Goal: Transaction & Acquisition: Purchase product/service

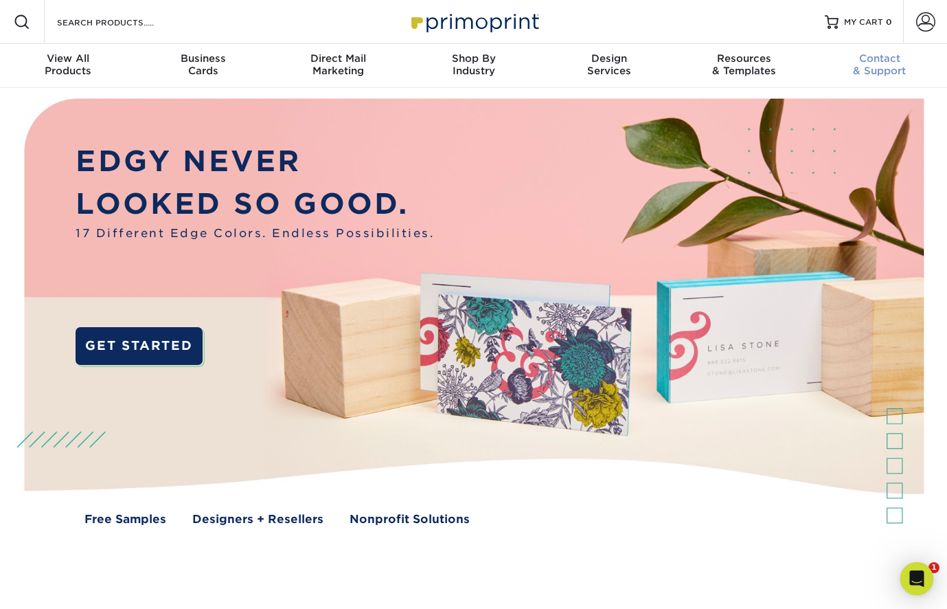
click at [885, 54] on span "Contact" at bounding box center [879, 58] width 135 height 12
click at [738, 68] on div "Resources & Templates" at bounding box center [744, 64] width 135 height 25
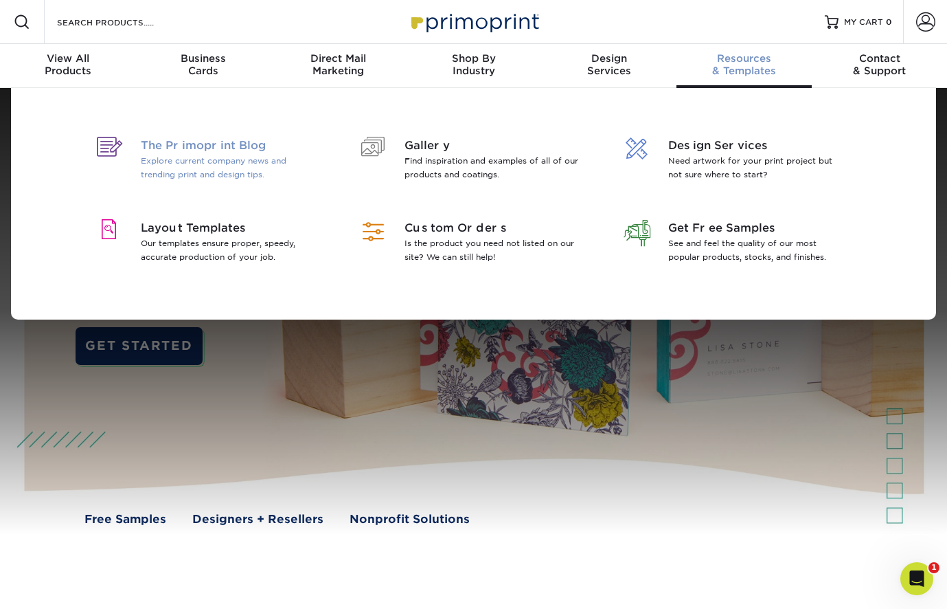
click at [212, 157] on p "Explore current company news and trending print and design tips." at bounding box center [230, 167] width 178 height 27
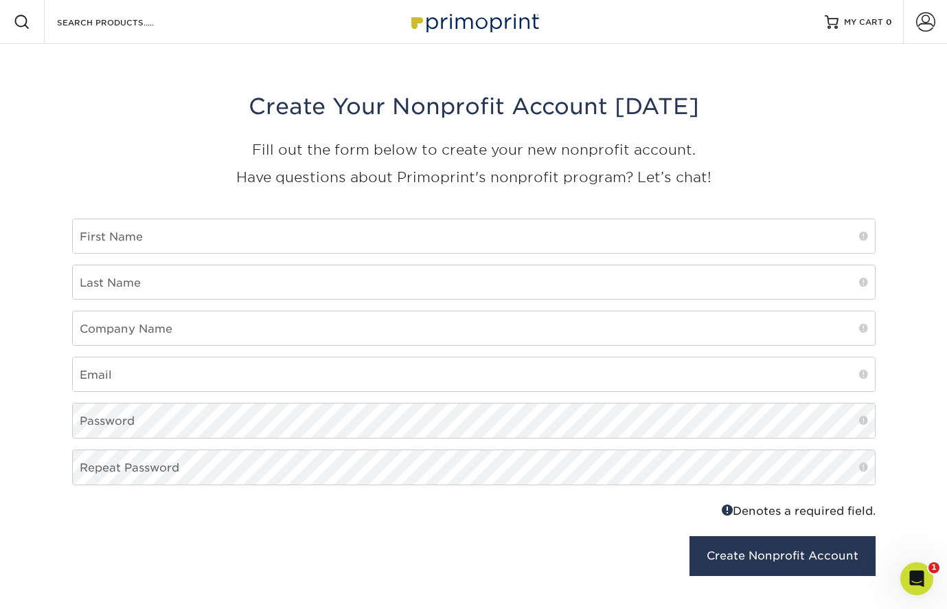
click at [487, 30] on img at bounding box center [473, 22] width 137 height 30
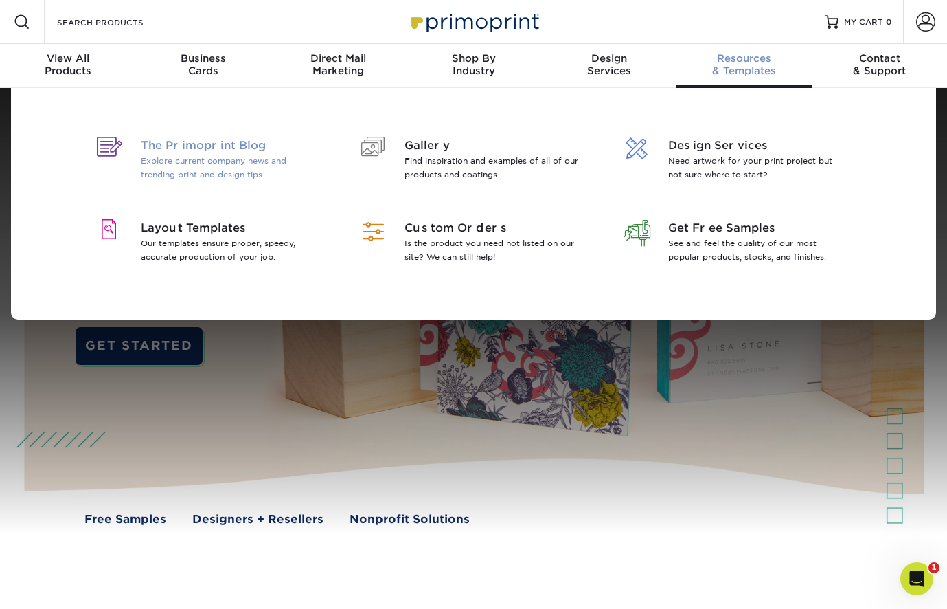
click at [196, 141] on span "The Primoprint Blog" at bounding box center [230, 145] width 178 height 16
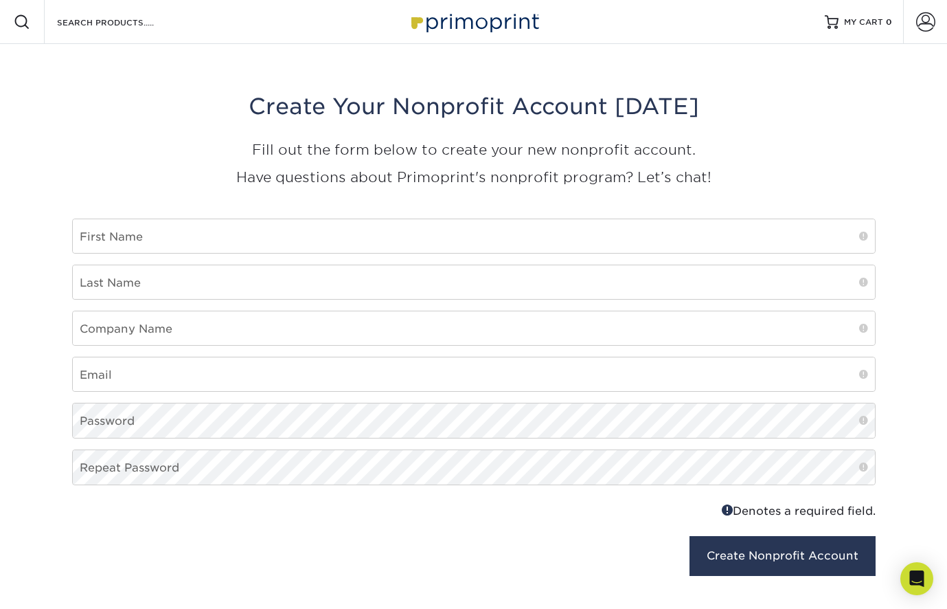
click at [449, 23] on img at bounding box center [473, 22] width 137 height 30
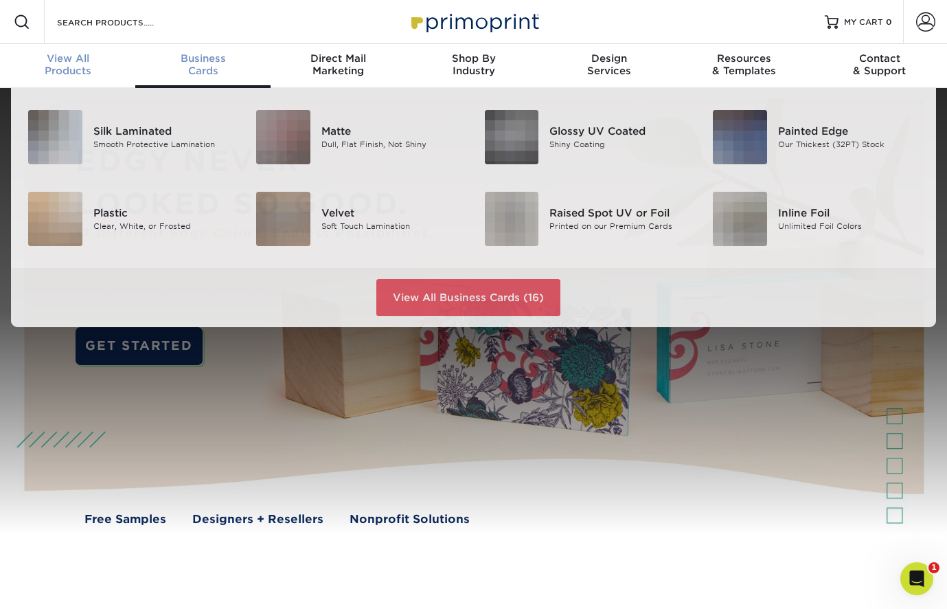
click at [76, 65] on div "View All Products" at bounding box center [67, 64] width 135 height 25
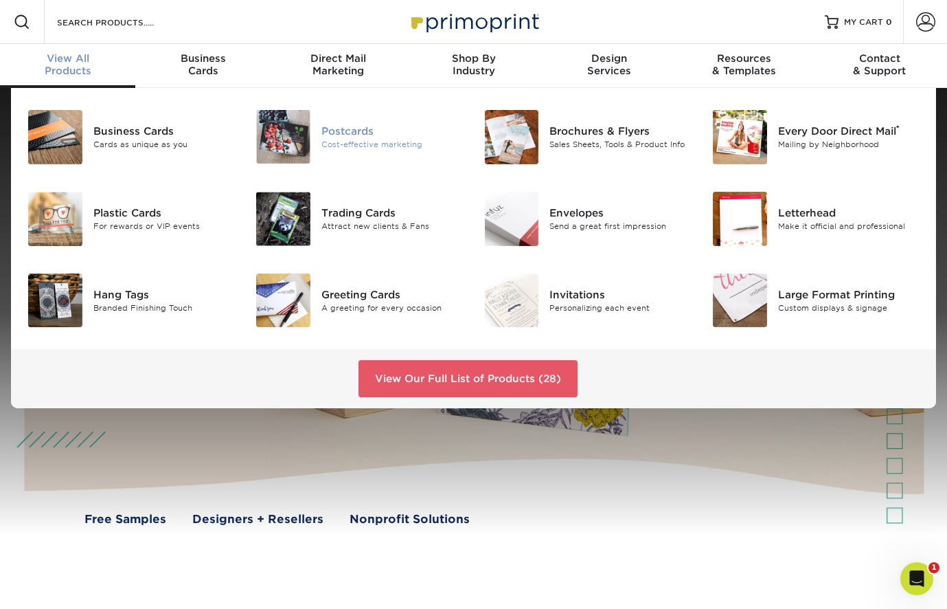
click at [365, 131] on div "Postcards" at bounding box center [392, 131] width 142 height 15
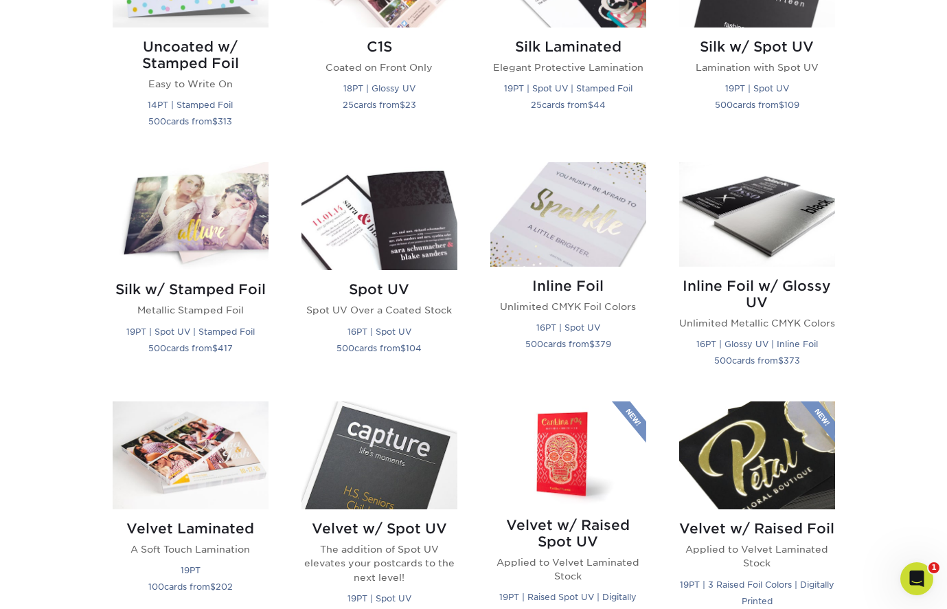
scroll to position [1007, 0]
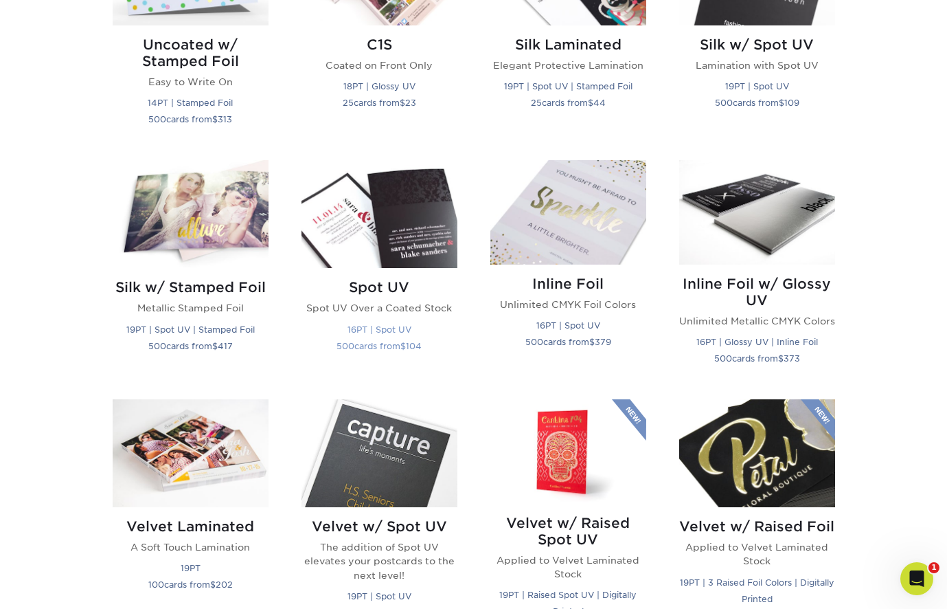
click at [364, 222] on img at bounding box center [380, 214] width 156 height 108
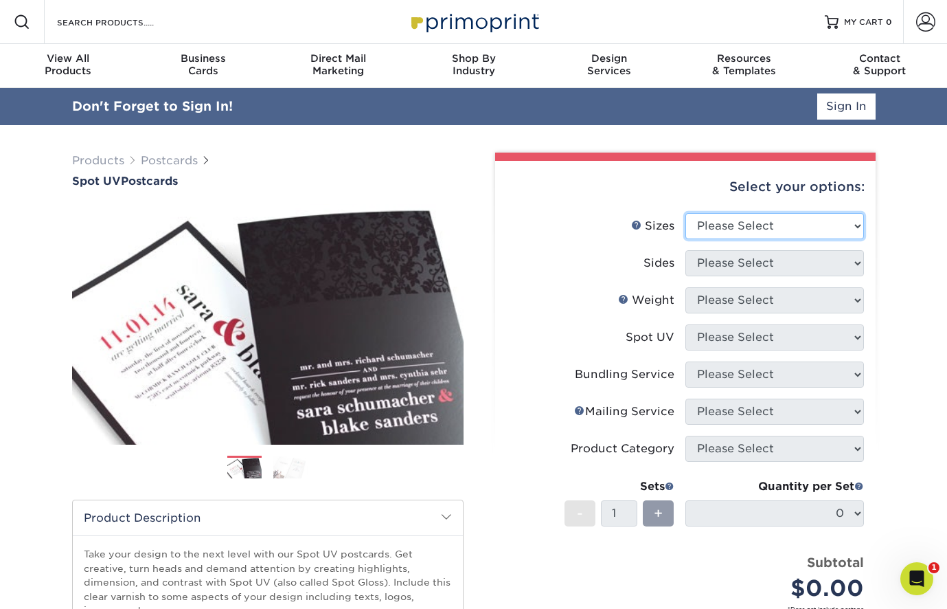
select select "5.00x7.00"
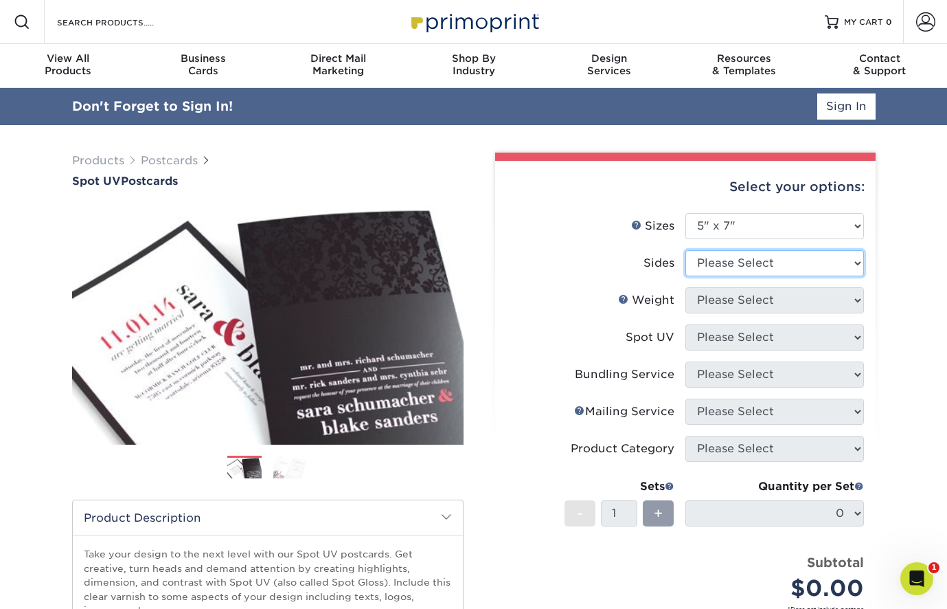
select select "13abbda7-1d64-4f25-8bb2-c179b224825d"
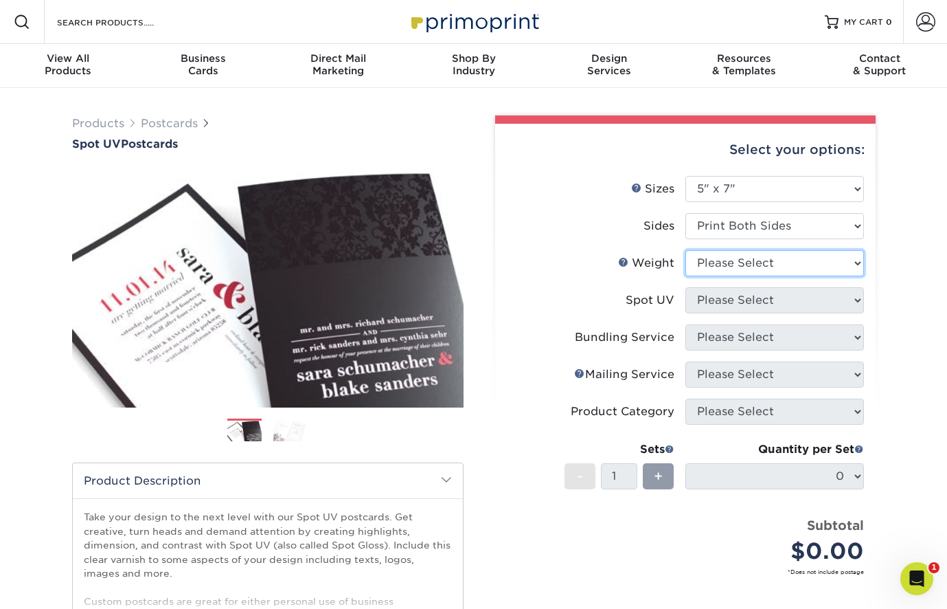
select select "16PT"
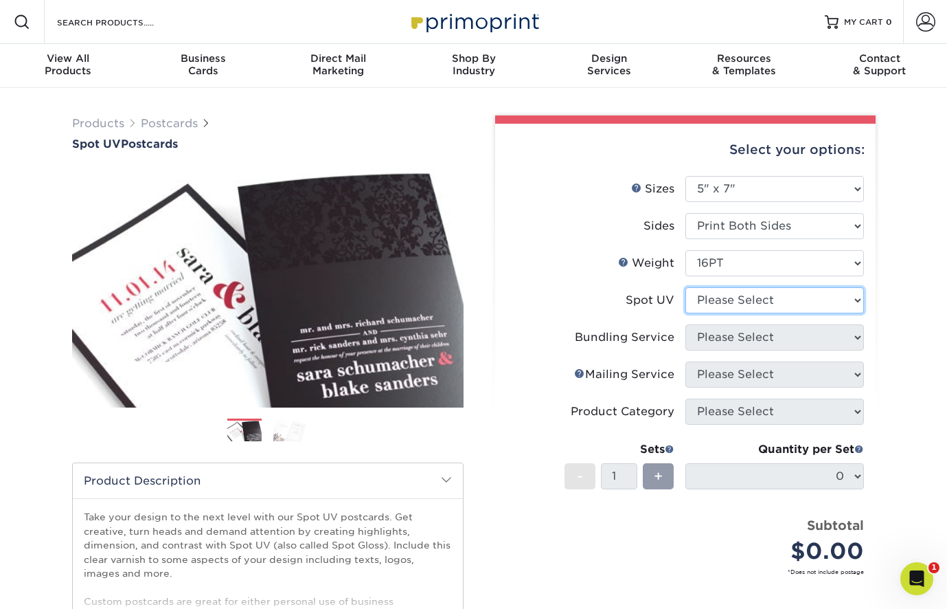
select select "1"
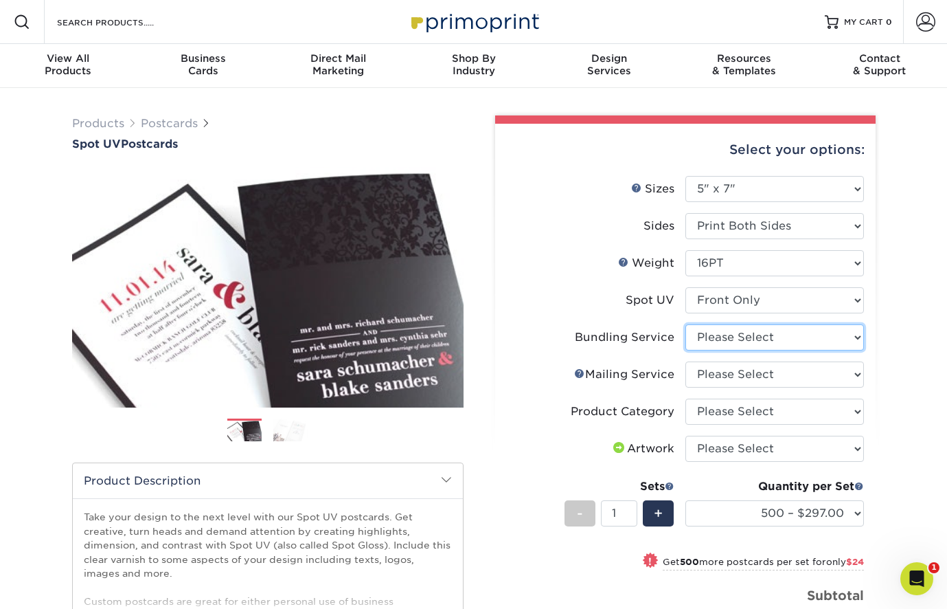
select select "58689abb-25c0-461c-a4c3-a80b627d6649"
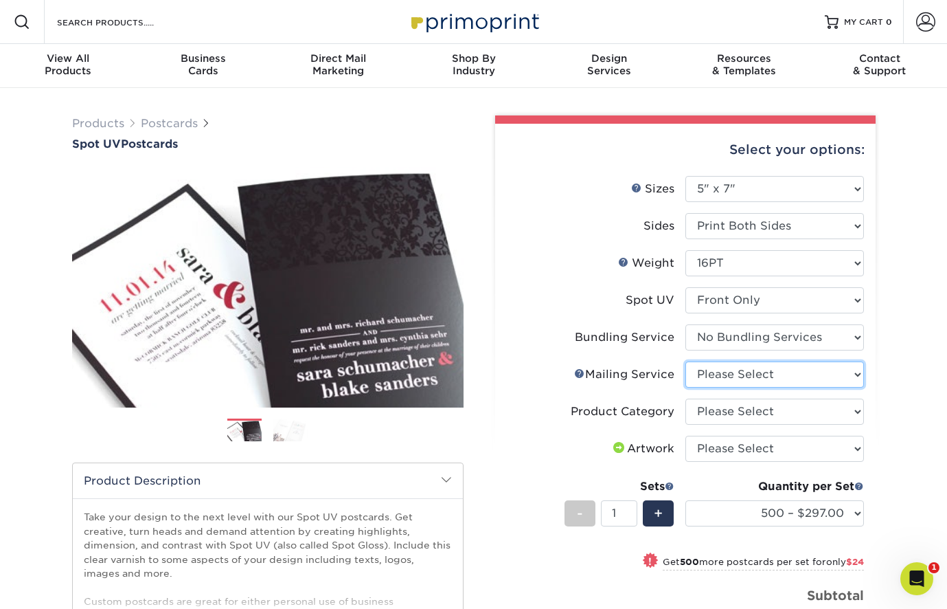
select select "3e5e9bdd-d78a-4c28-a41d-fe1407925ca6"
click at [743, 431] on li "Product Category Please Select Postcards" at bounding box center [685, 416] width 357 height 37
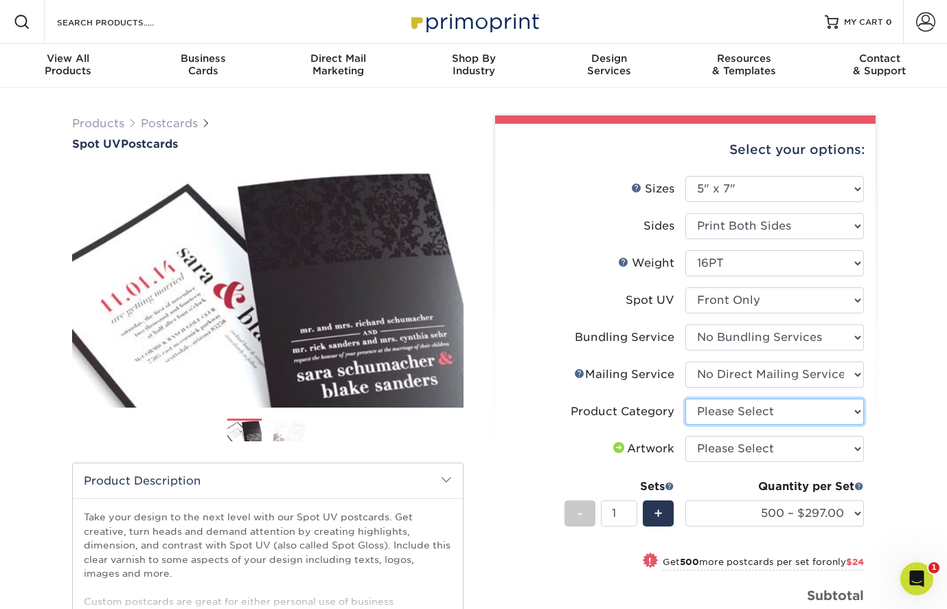
select select "9b7272e0-d6c8-4c3c-8e97-d3a1bcdab858"
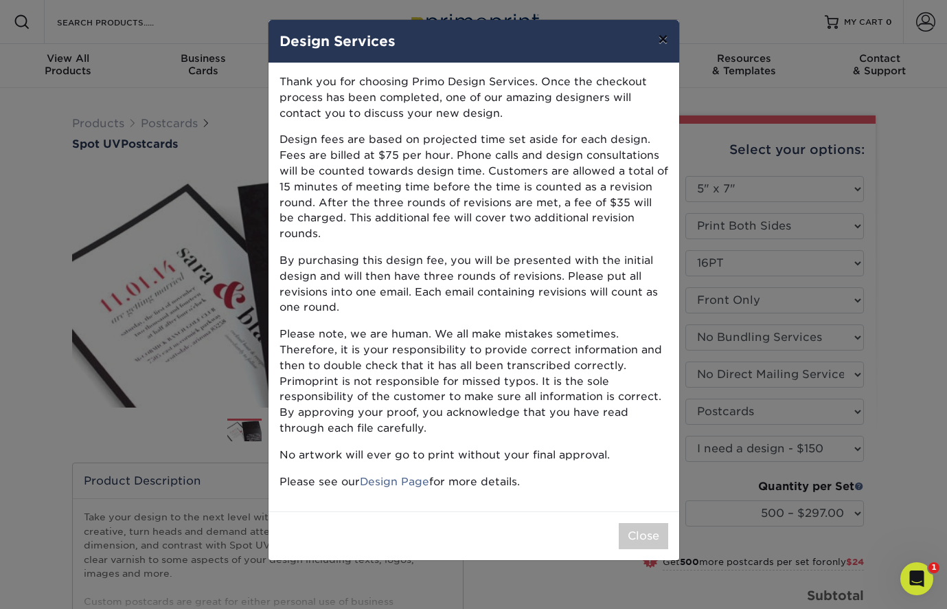
click at [668, 41] on button "×" at bounding box center [663, 39] width 32 height 38
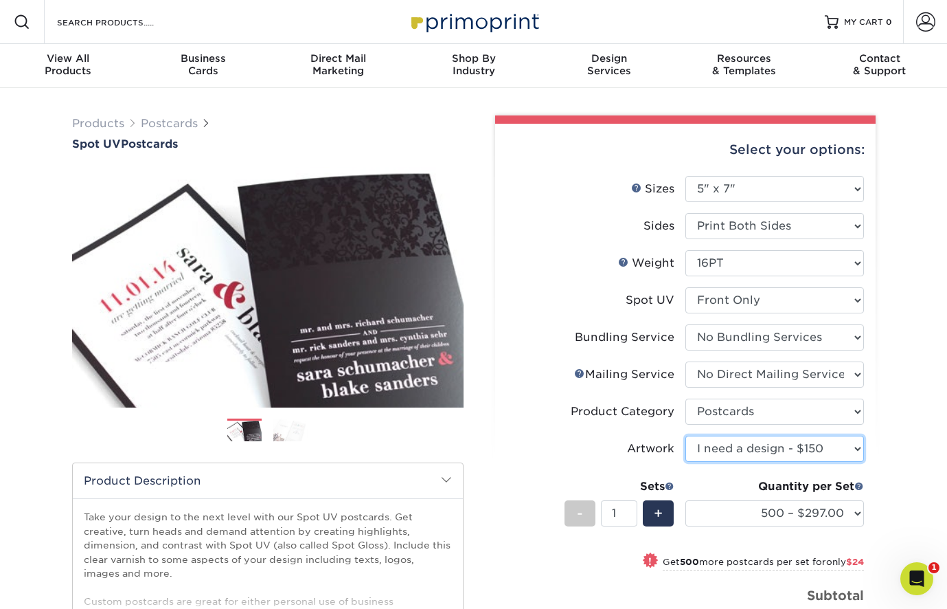
select select "upload"
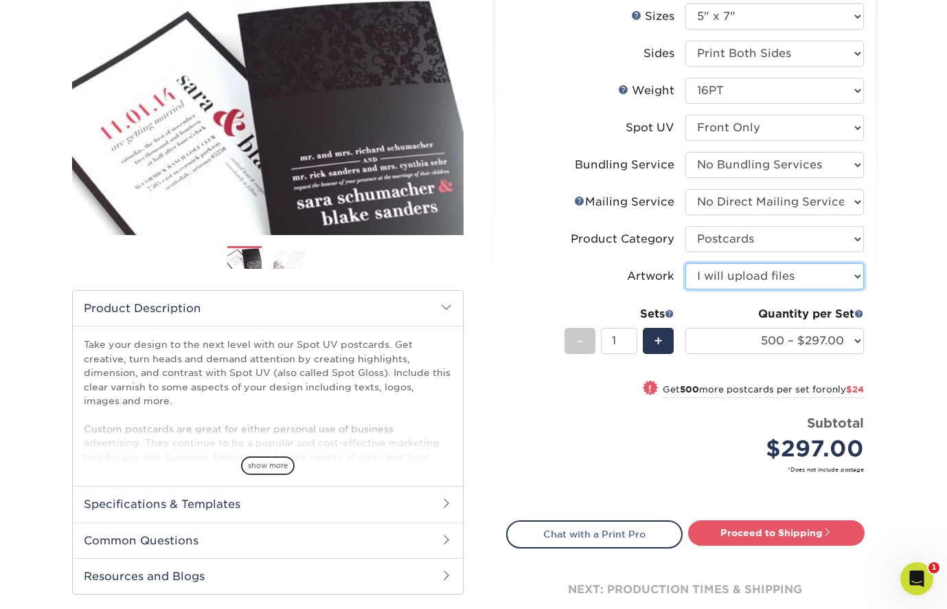
scroll to position [177, 0]
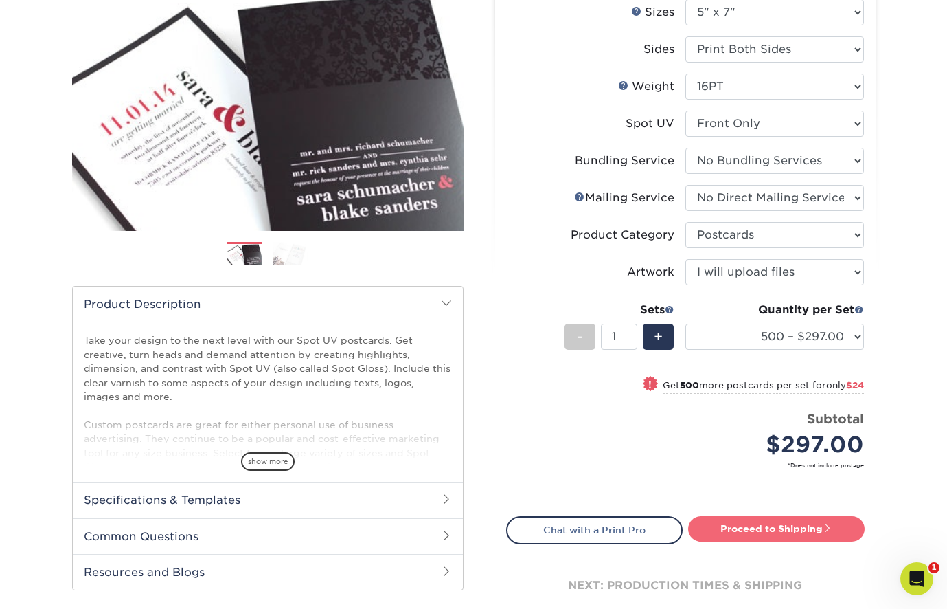
click at [762, 519] on link "Proceed to Shipping" at bounding box center [776, 528] width 177 height 25
type input "Set 1"
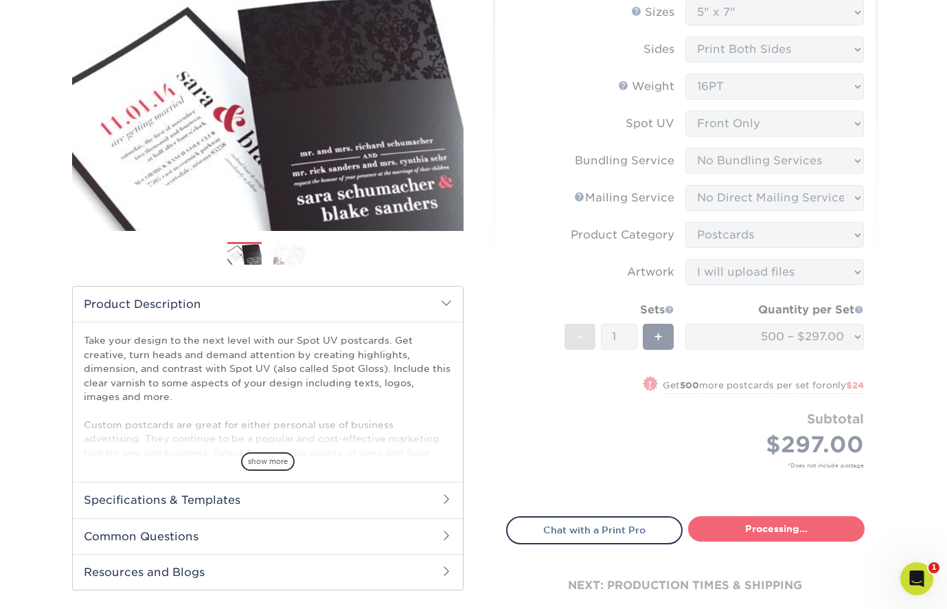
select select "ff70497c-a932-423c-a0ef-20b9f1f52e3b"
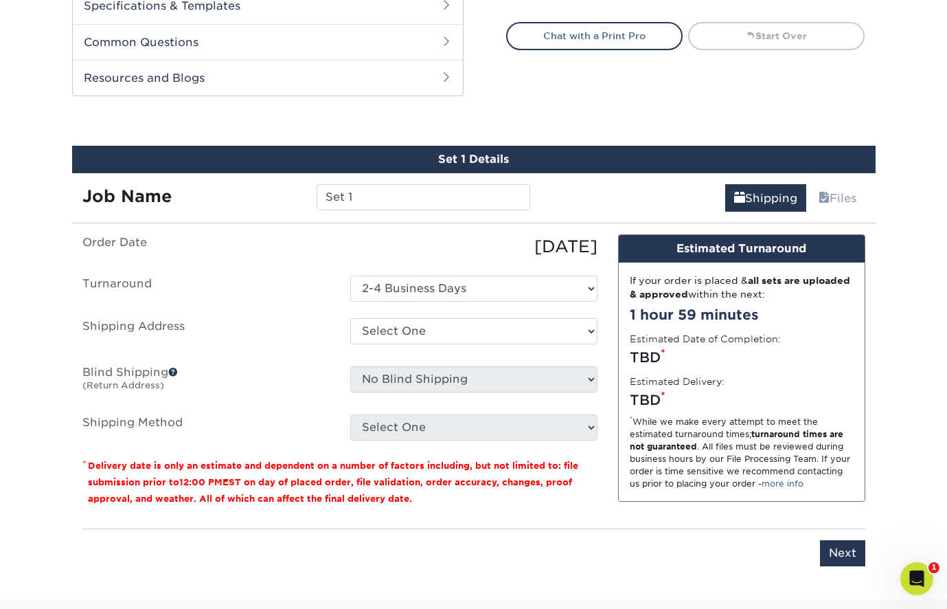
scroll to position [729, 0]
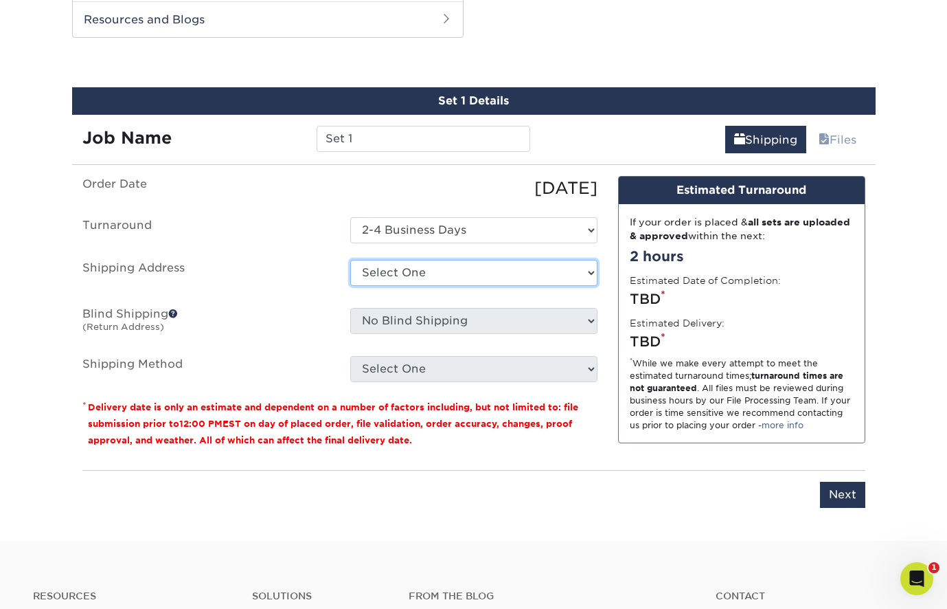
select select "newaddress"
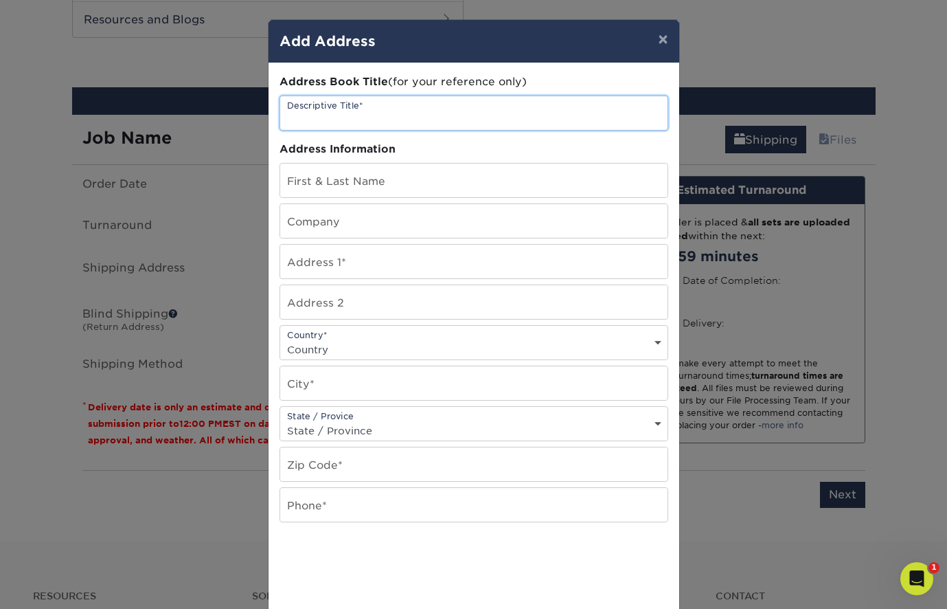
click at [326, 113] on input "text" at bounding box center [473, 113] width 387 height 34
type input "test"
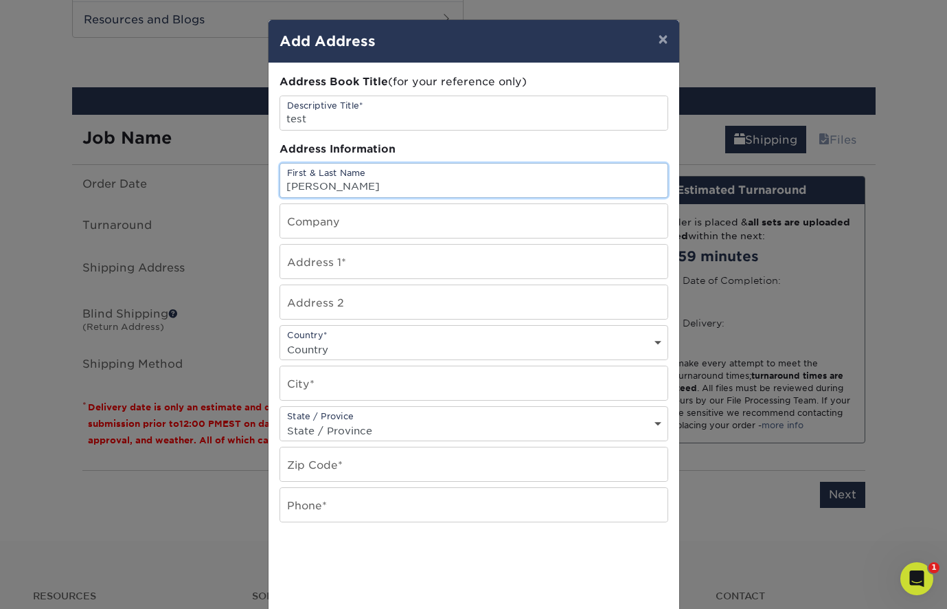
type input "Irene"
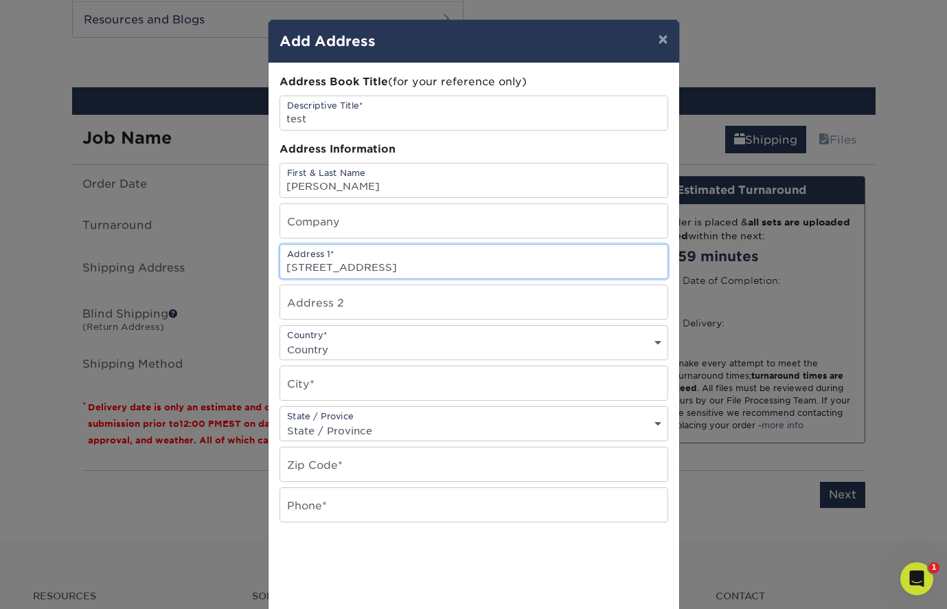
type input "113 Johnsbury Dr"
select select "US"
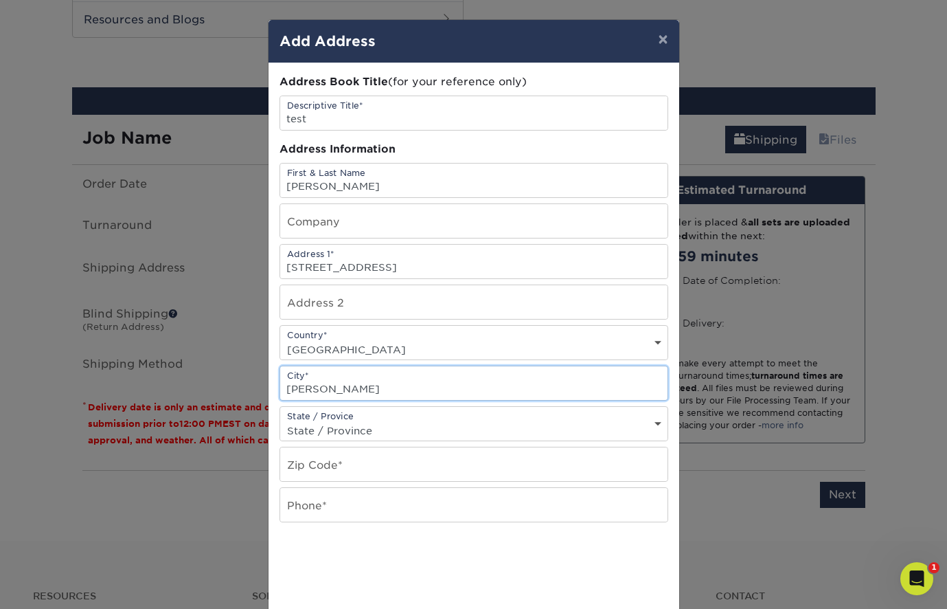
type input "Stanley"
select select "NC"
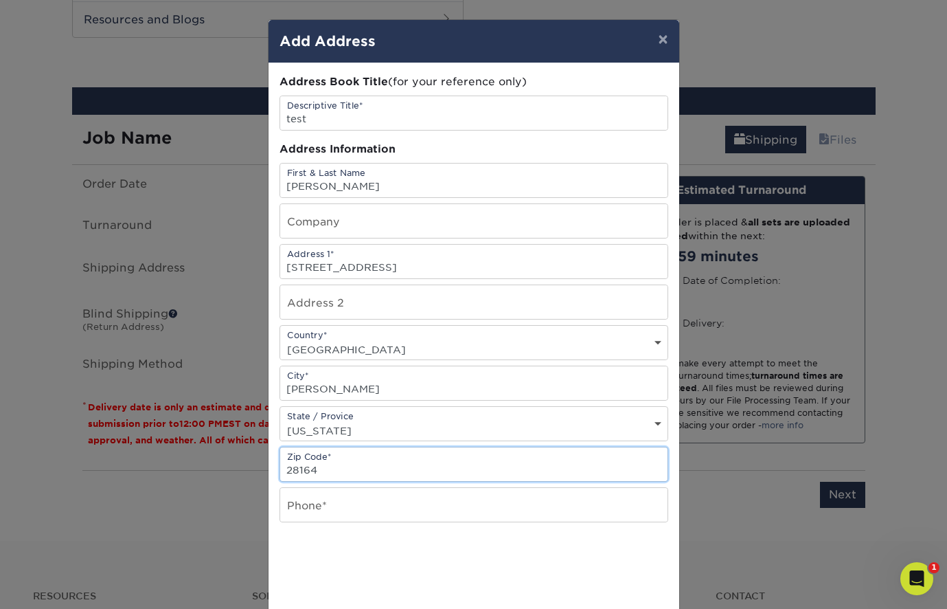
type input "28164"
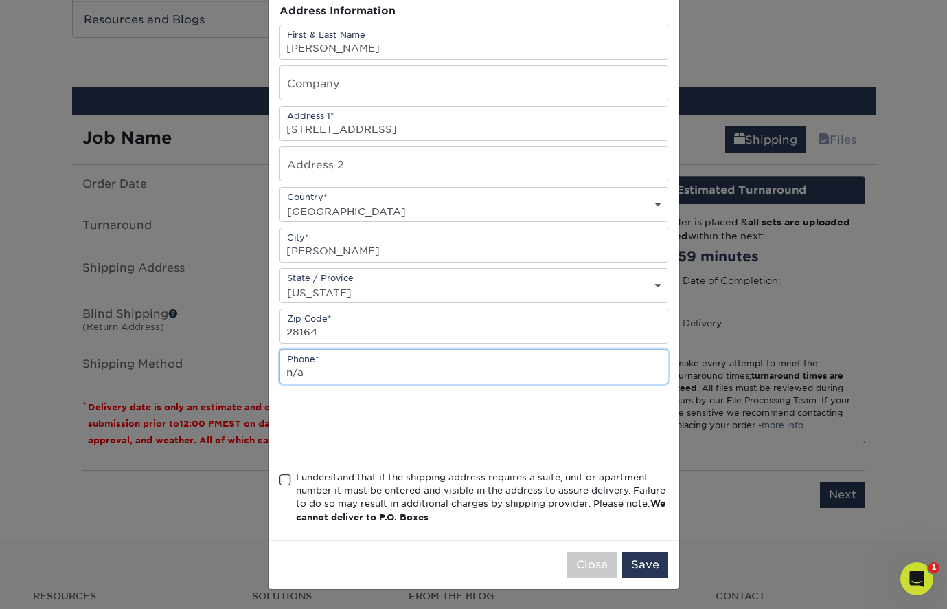
scroll to position [142, 0]
type input "n/a"
click at [290, 481] on span at bounding box center [286, 479] width 12 height 13
click at [0, 0] on input "I understand that if the shipping address requires a suite, unit or apartment n…" at bounding box center [0, 0] width 0 height 0
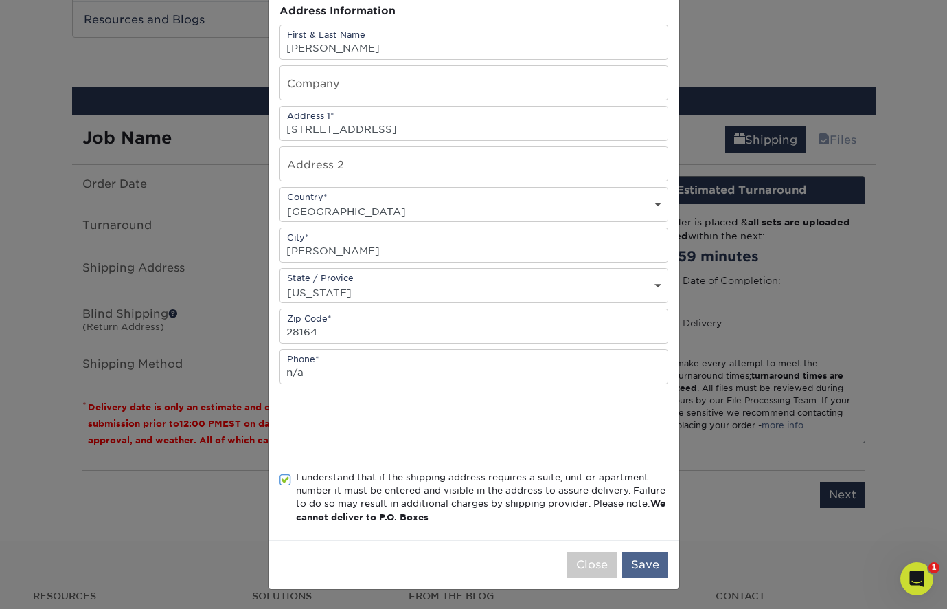
click at [640, 563] on button "Save" at bounding box center [645, 565] width 46 height 26
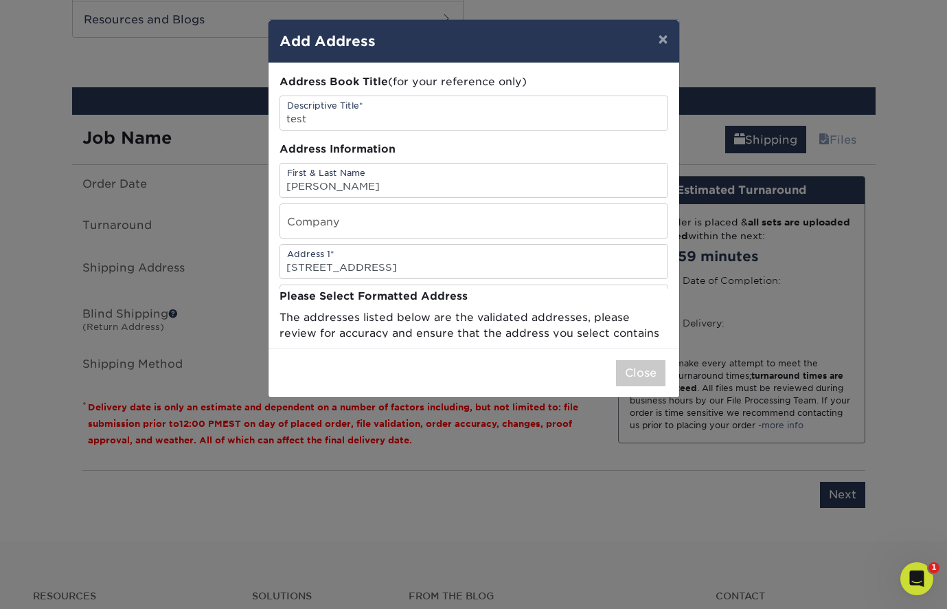
scroll to position [0, 0]
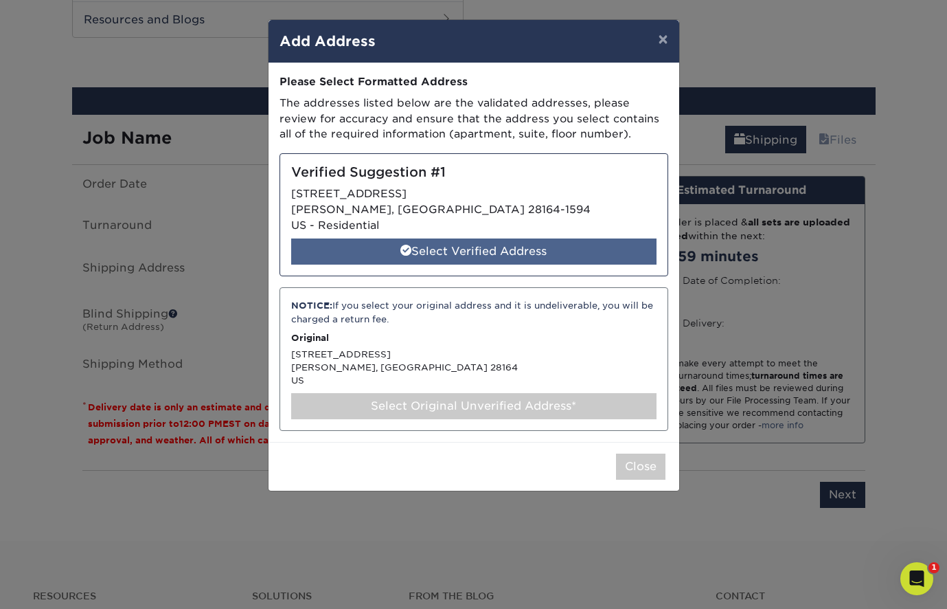
click at [431, 249] on div "Select Verified Address" at bounding box center [473, 251] width 365 height 26
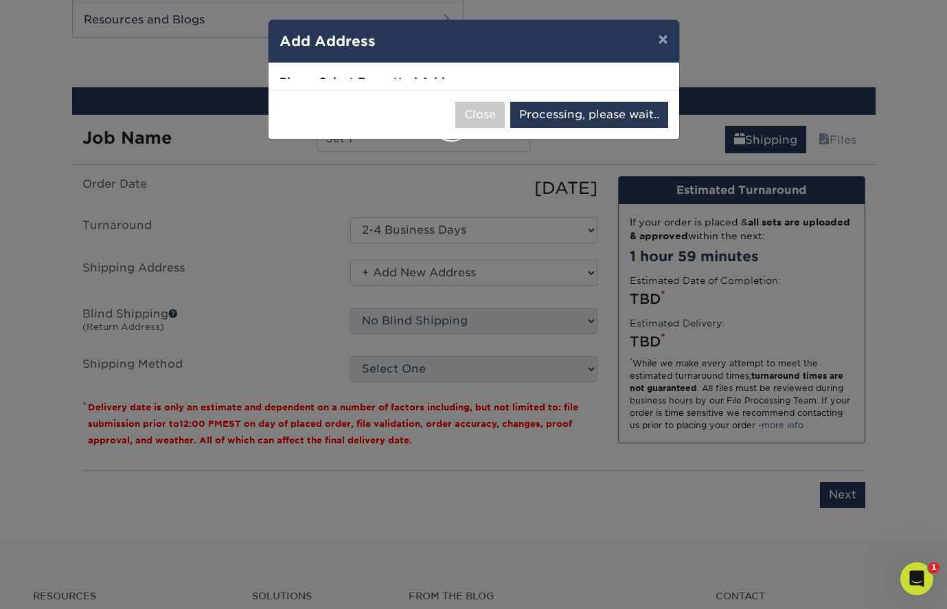
select select "286577"
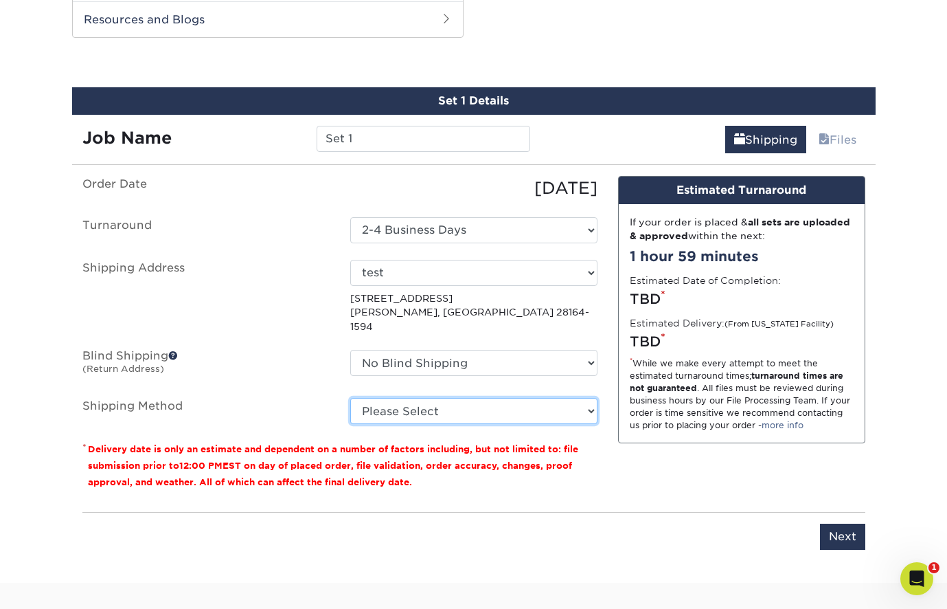
select select "03"
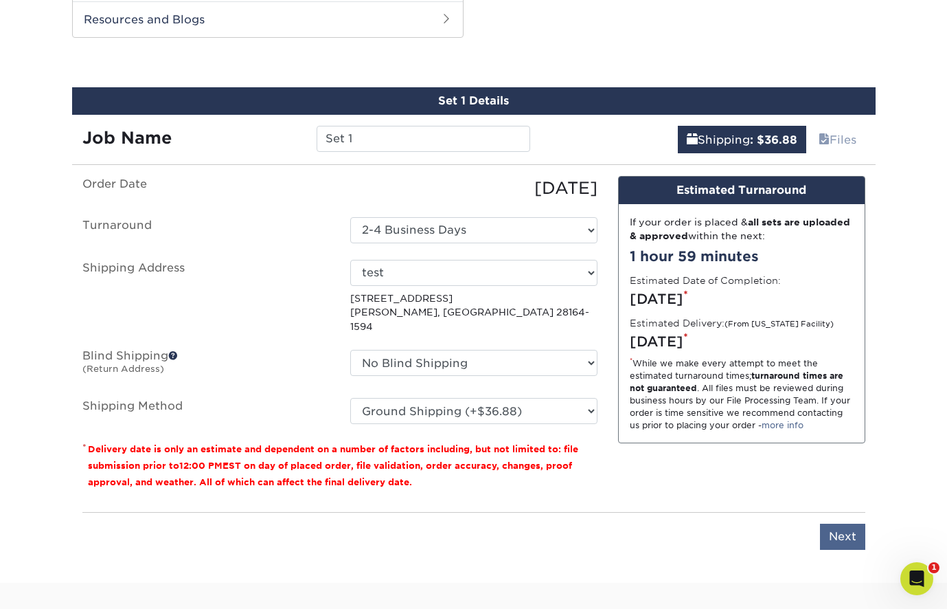
click at [832, 523] on input "Next" at bounding box center [842, 536] width 45 height 26
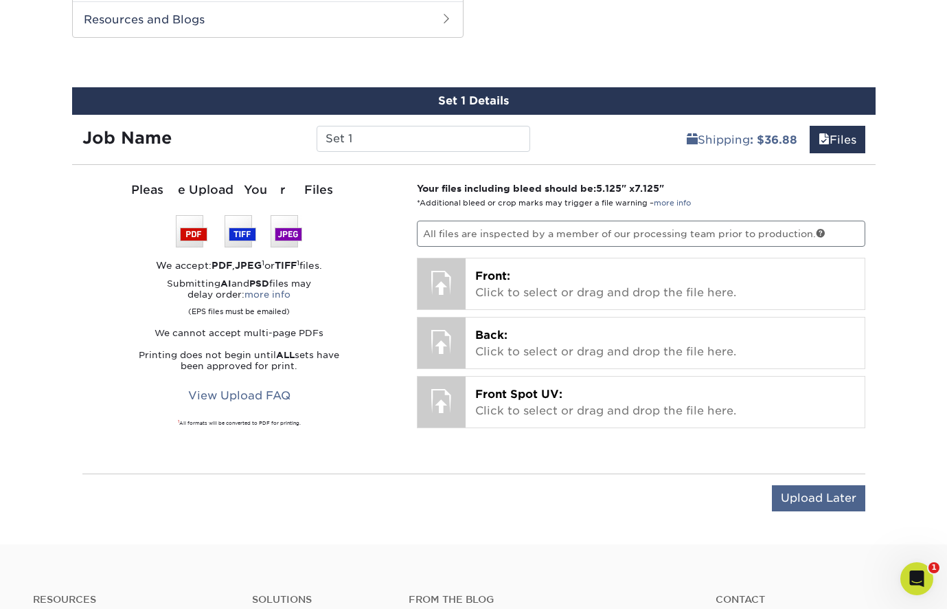
click at [839, 496] on input "Upload Later" at bounding box center [818, 498] width 93 height 26
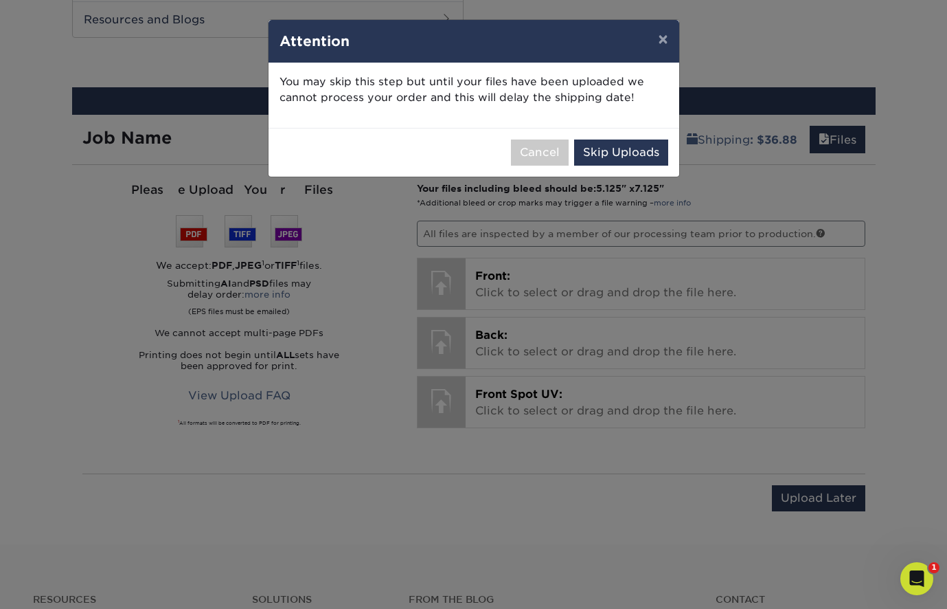
click at [601, 150] on button "Skip Uploads" at bounding box center [621, 152] width 94 height 26
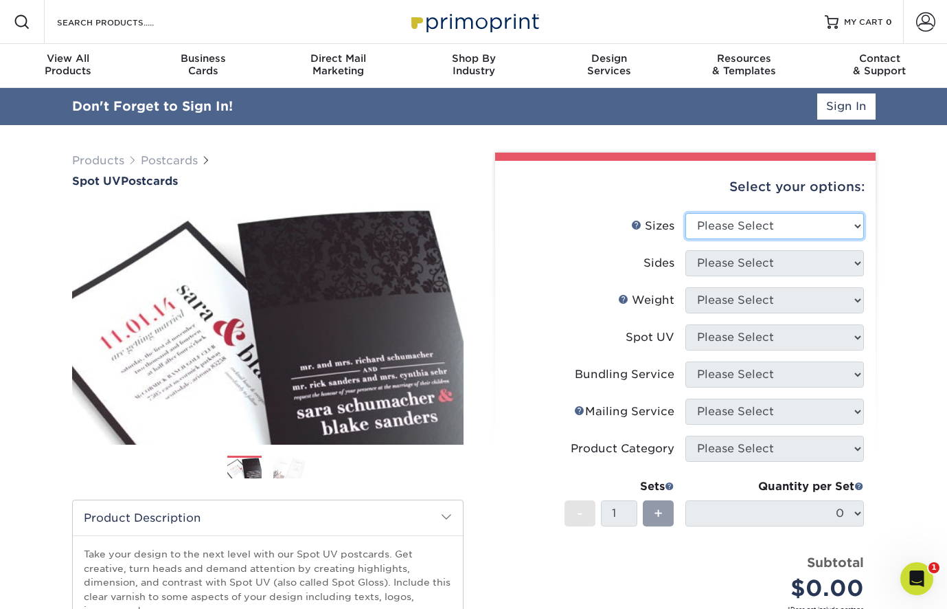
select select "5.00x7.00"
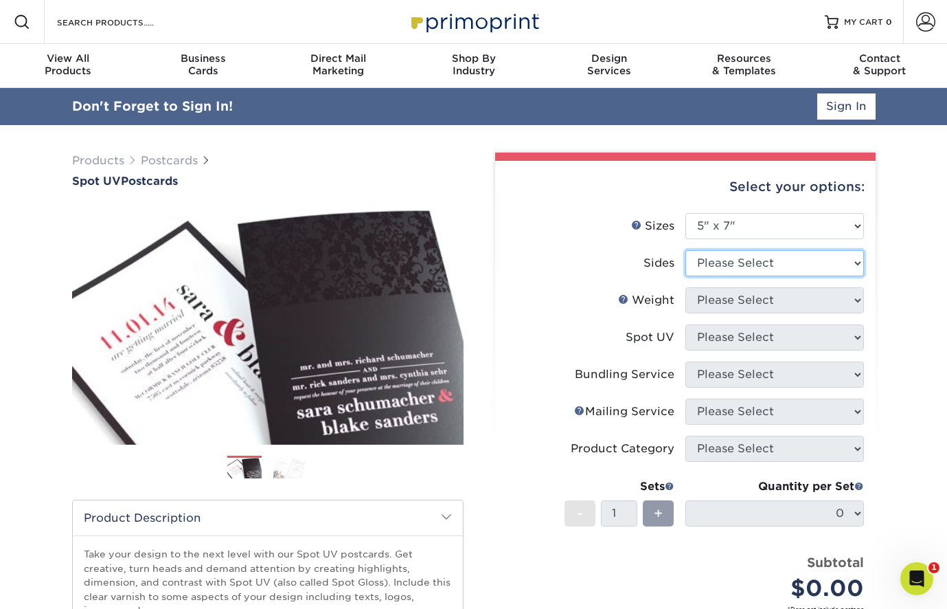
select select "13abbda7-1d64-4f25-8bb2-c179b224825d"
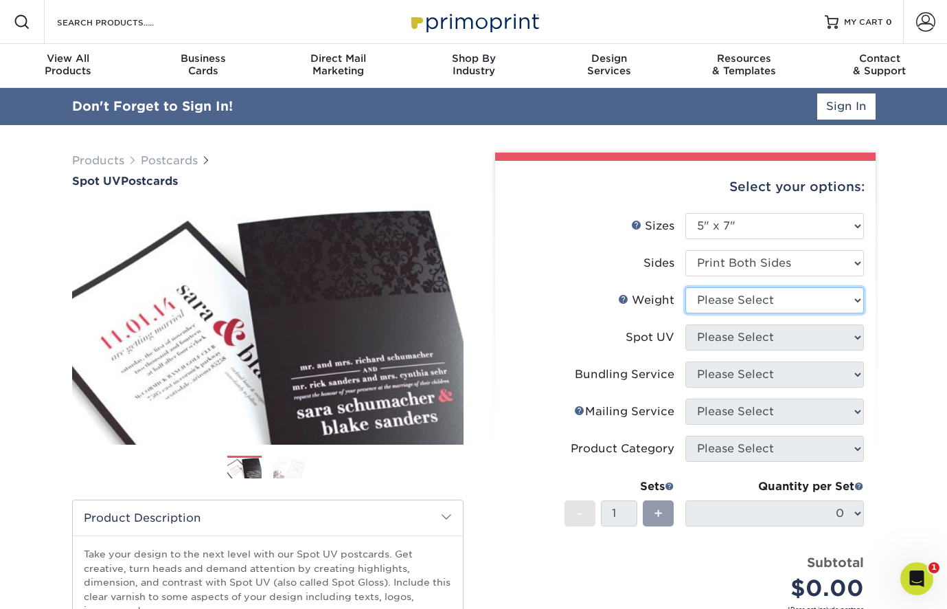
select select "16PT"
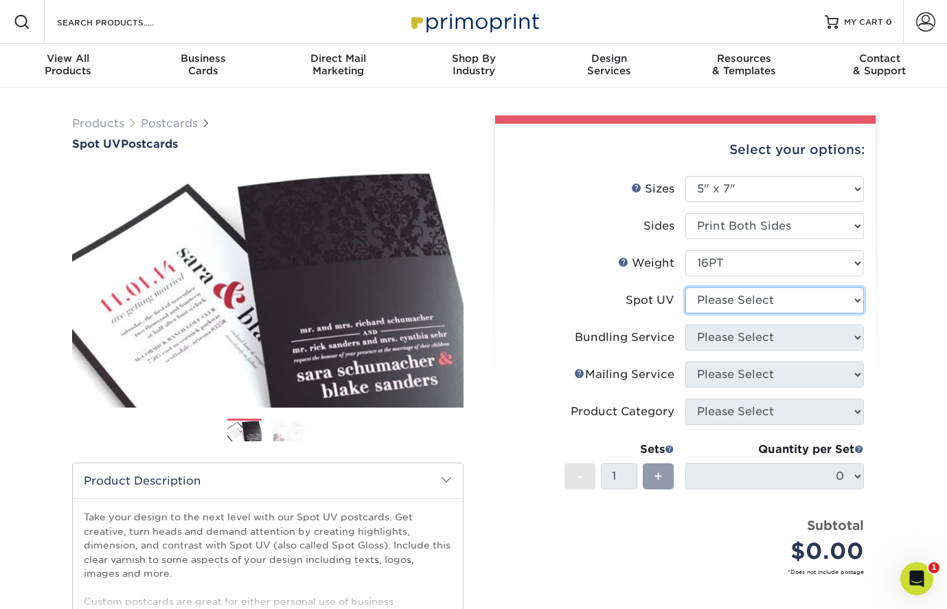
select select "2"
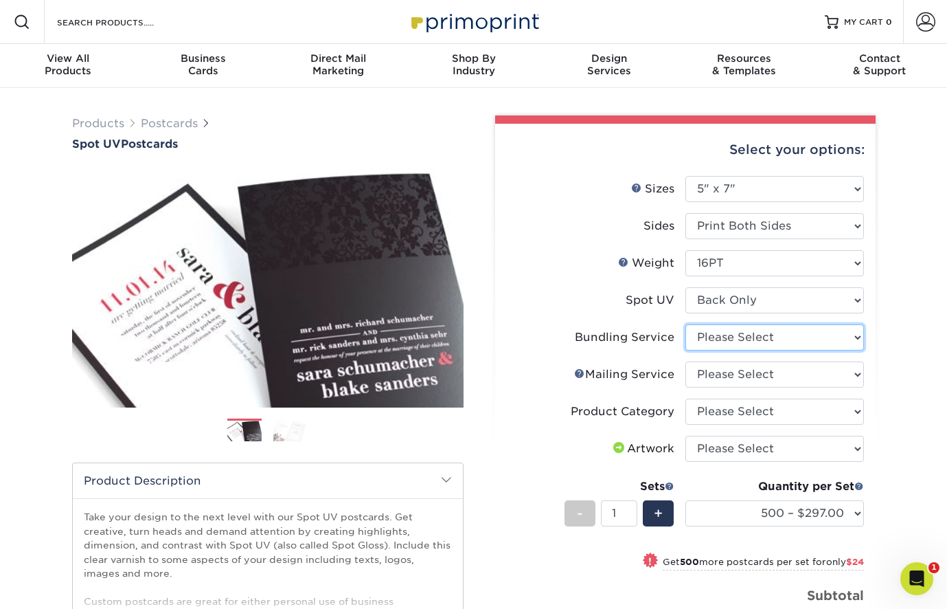
select select "58689abb-25c0-461c-a4c3-a80b627d6649"
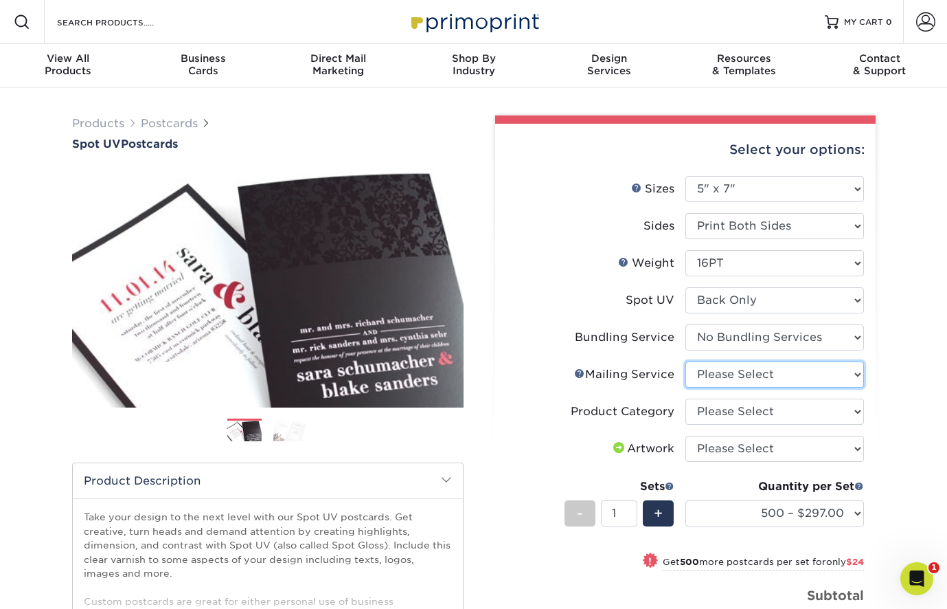
select select "3e5e9bdd-d78a-4c28-a41d-fe1407925ca6"
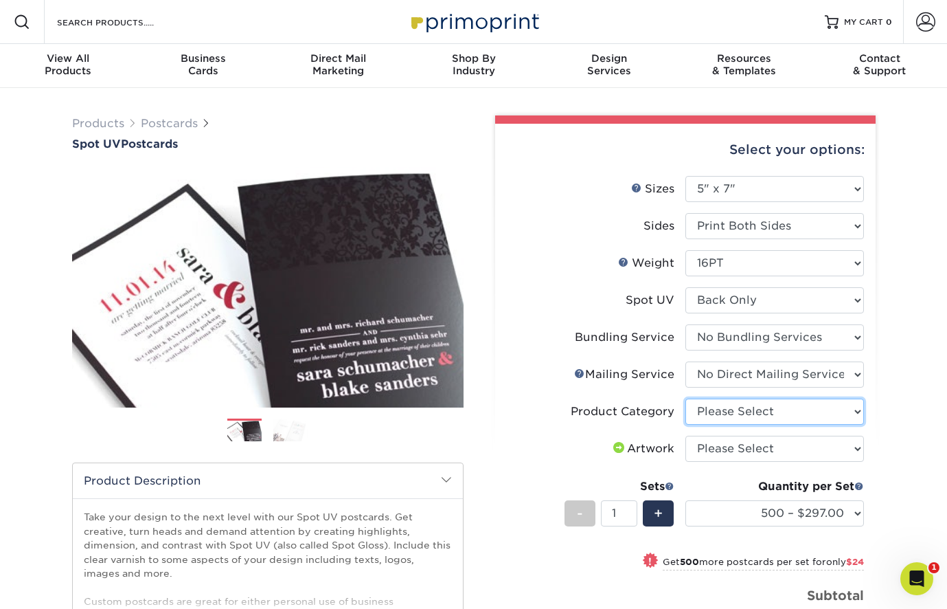
select select "9b7272e0-d6c8-4c3c-8e97-d3a1bcdab858"
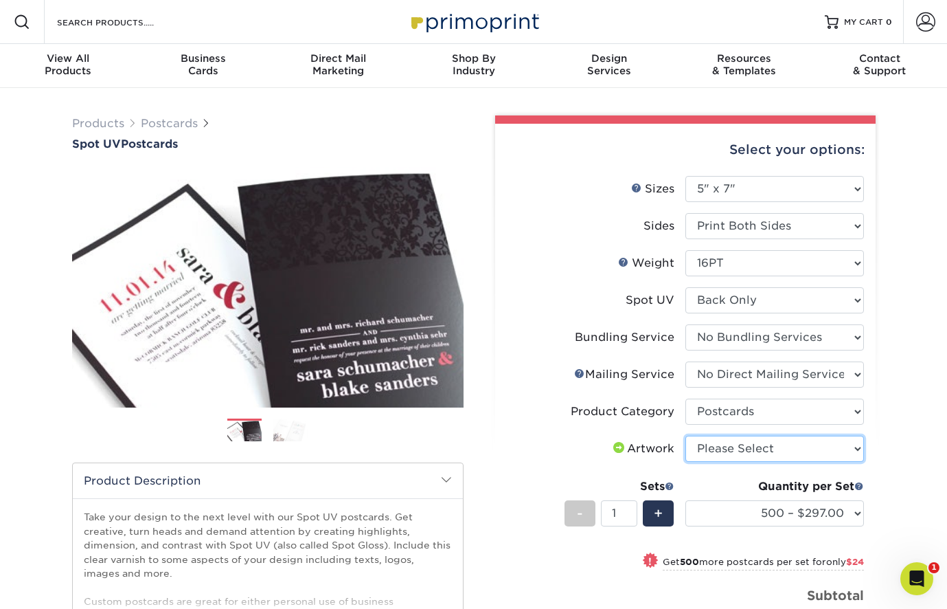
select select "upload"
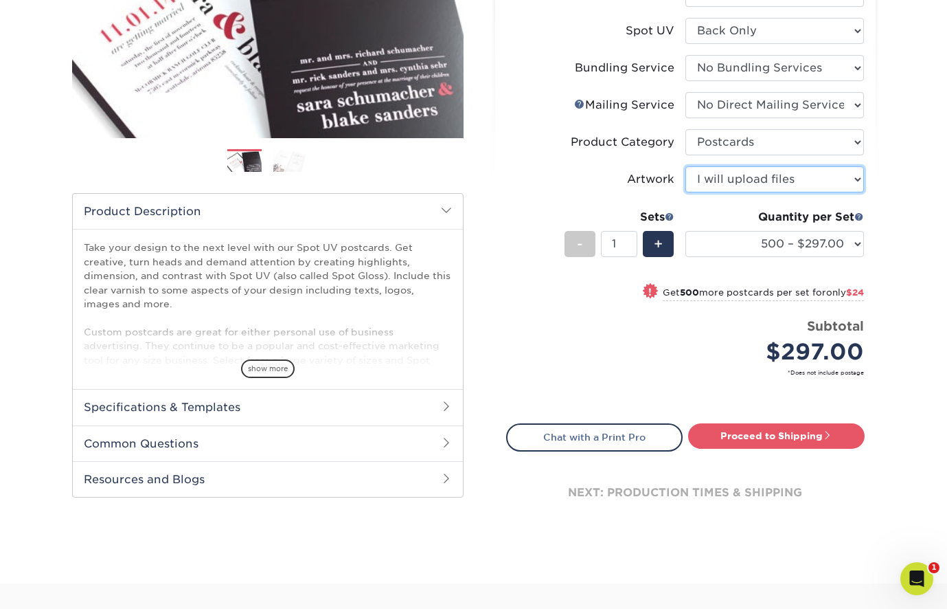
scroll to position [267, 0]
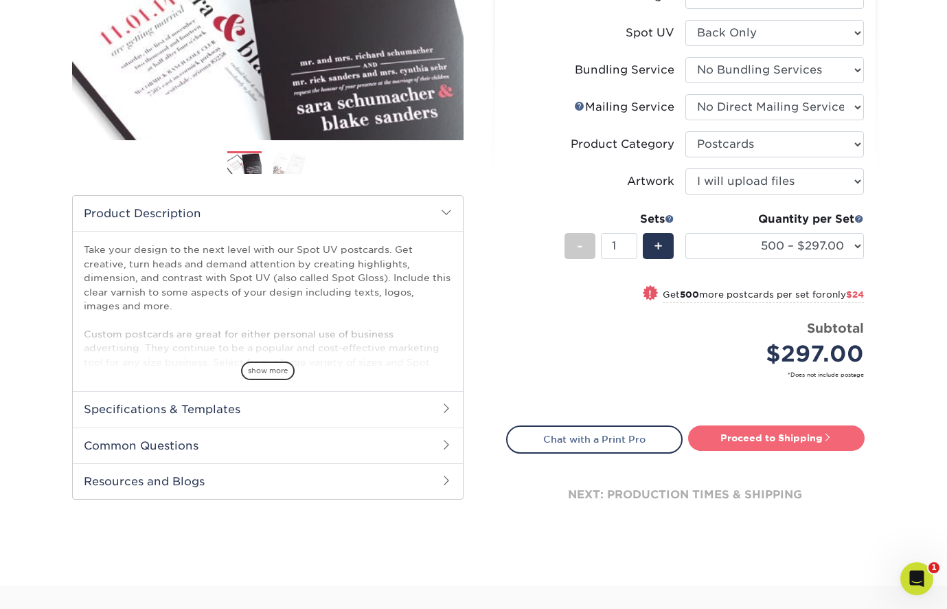
click at [772, 438] on link "Proceed to Shipping" at bounding box center [776, 437] width 177 height 25
type input "Set 1"
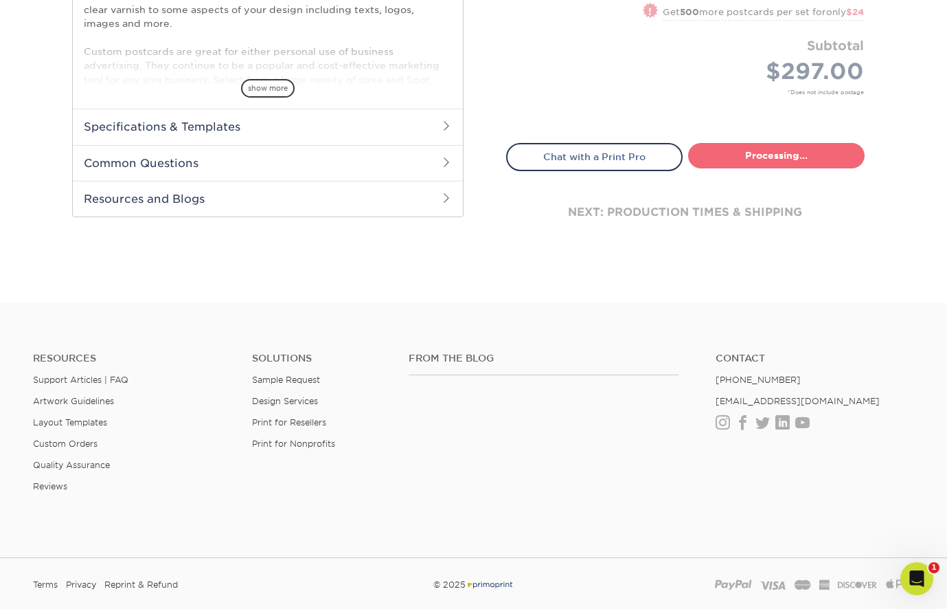
select select "f27483b4-c752-4974-b795-0afedd74fdc9"
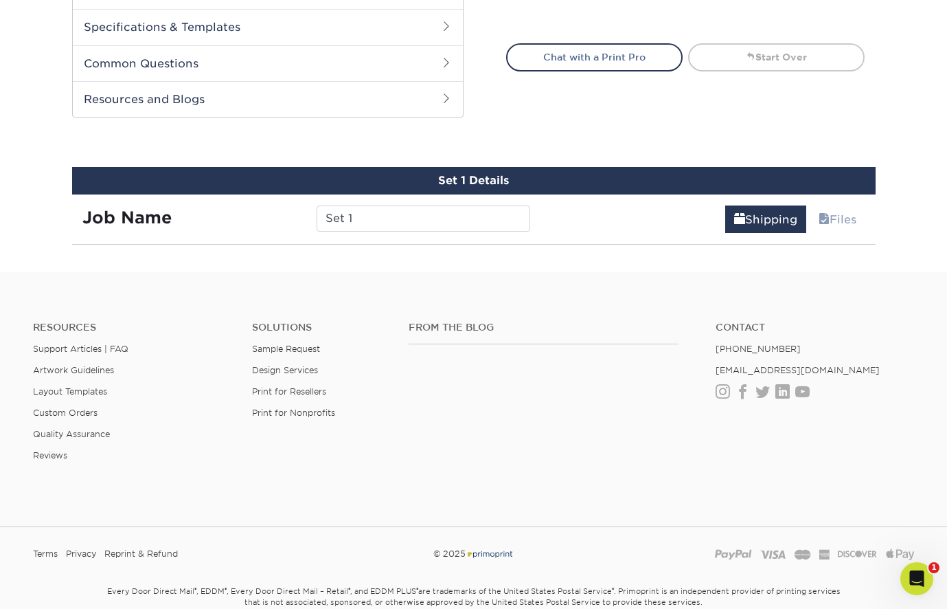
scroll to position [729, 0]
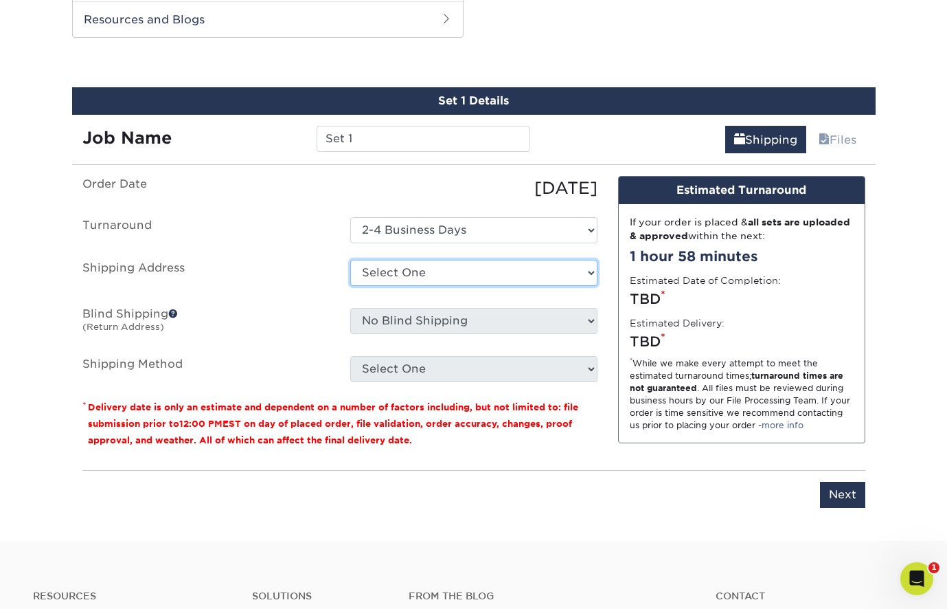
select select "286577"
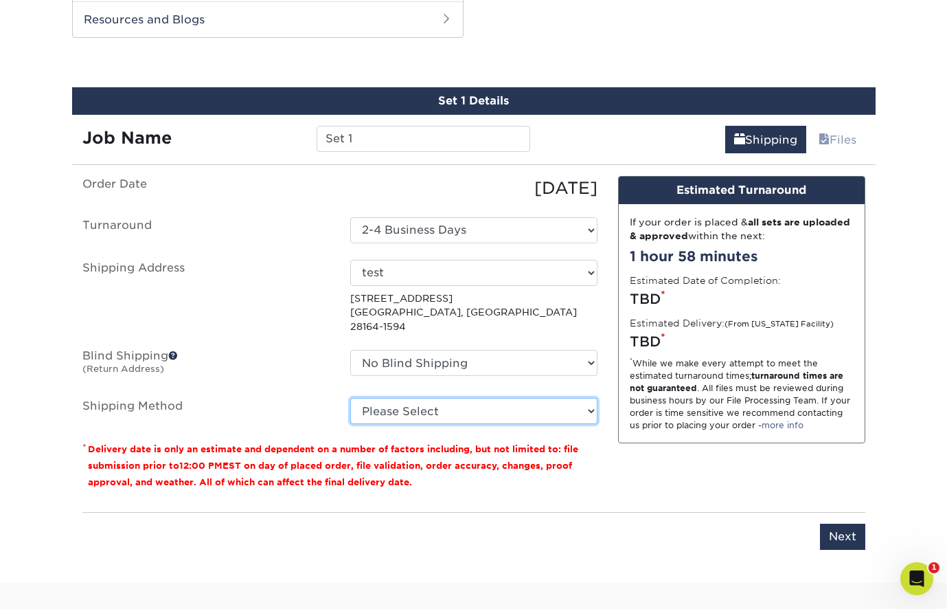
select select "03"
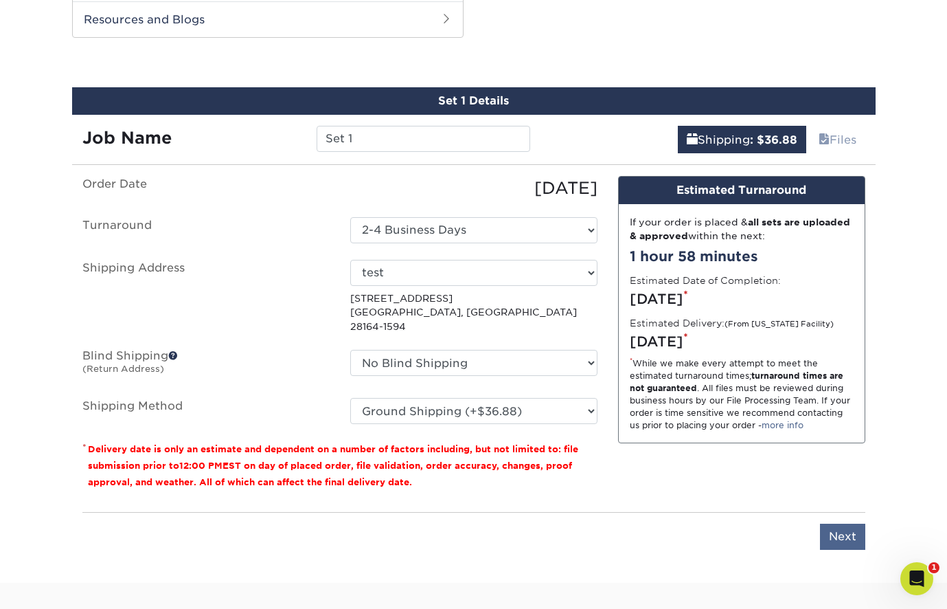
click at [835, 523] on input "Next" at bounding box center [842, 536] width 45 height 26
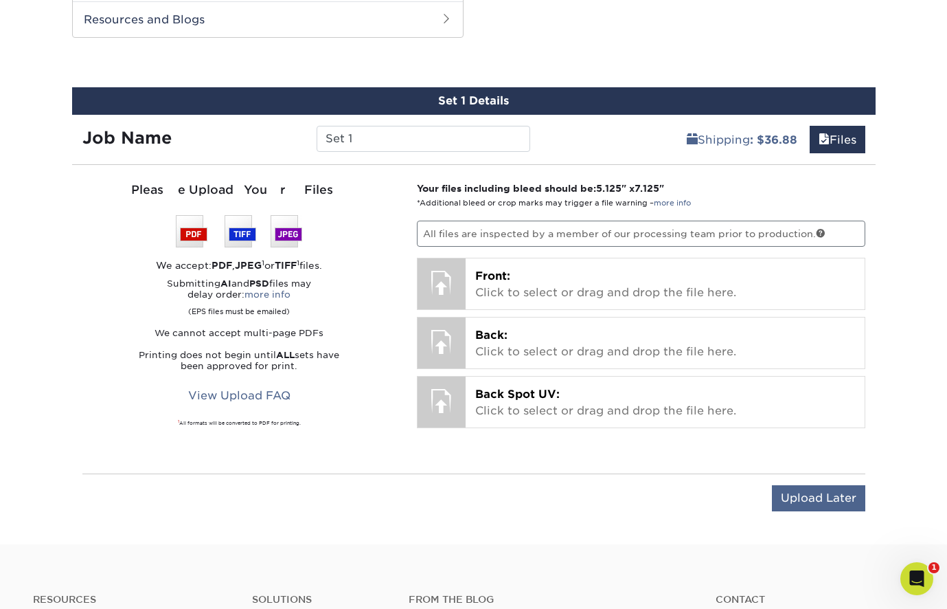
click at [798, 493] on input "Upload Later" at bounding box center [818, 498] width 93 height 26
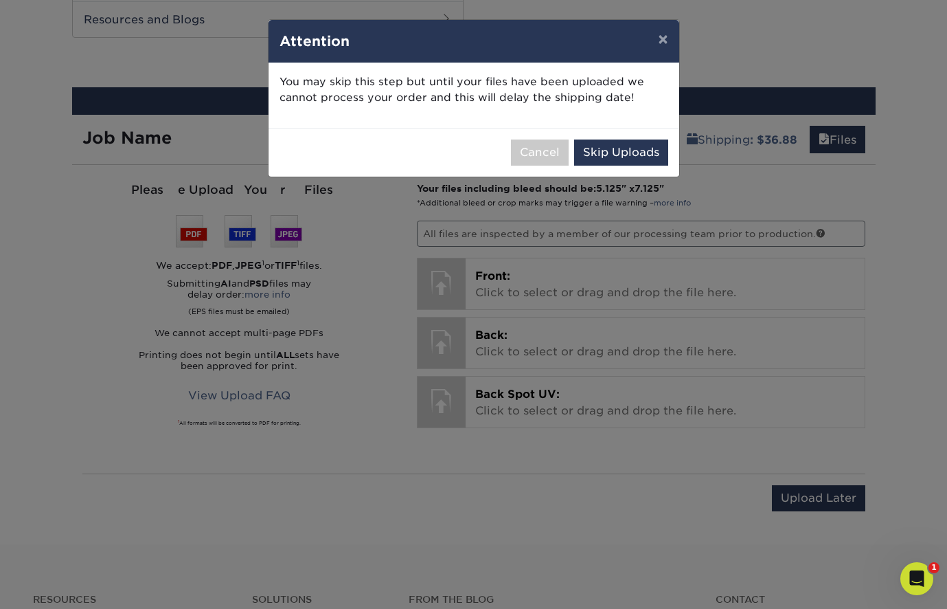
click at [609, 152] on button "Skip Uploads" at bounding box center [621, 152] width 94 height 26
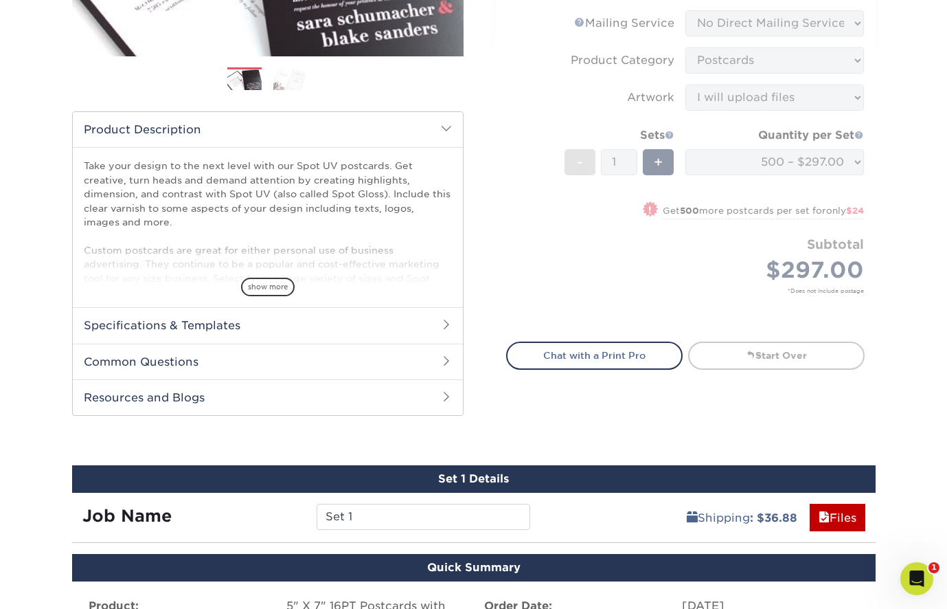
scroll to position [343, 0]
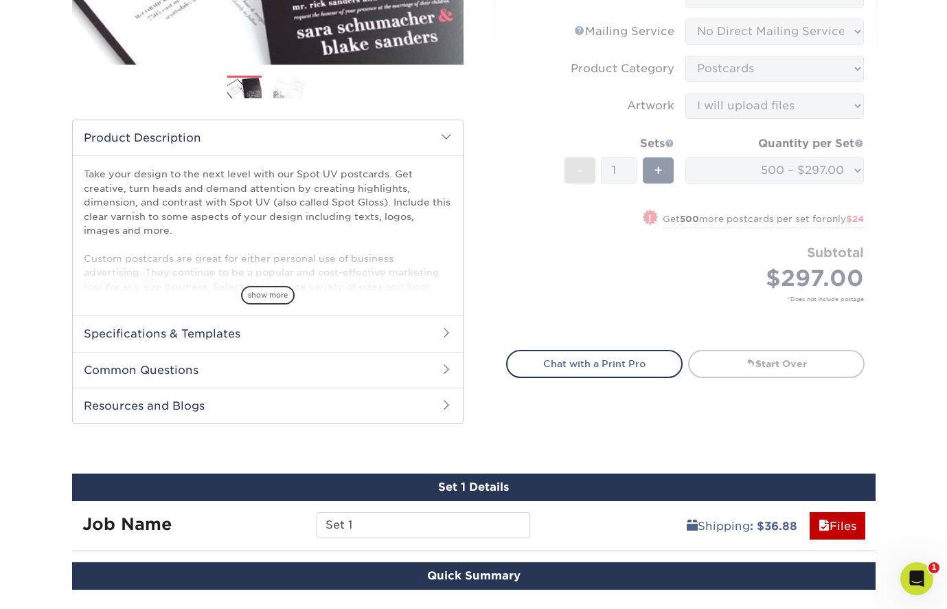
click at [260, 284] on div "show more" at bounding box center [268, 271] width 368 height 66
click at [275, 297] on span "show more" at bounding box center [268, 295] width 54 height 19
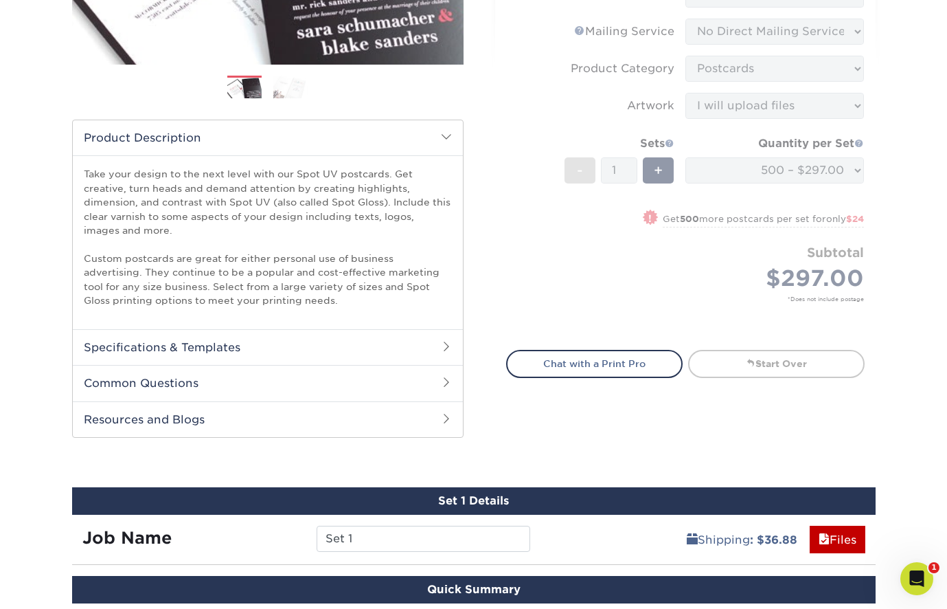
click at [445, 373] on h2 "Common Questions" at bounding box center [268, 383] width 390 height 36
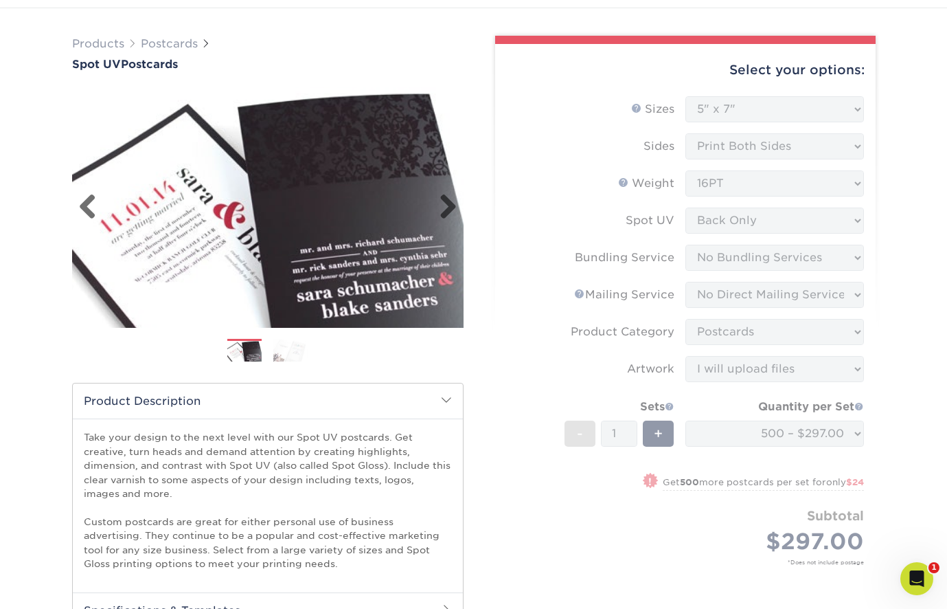
scroll to position [80, 0]
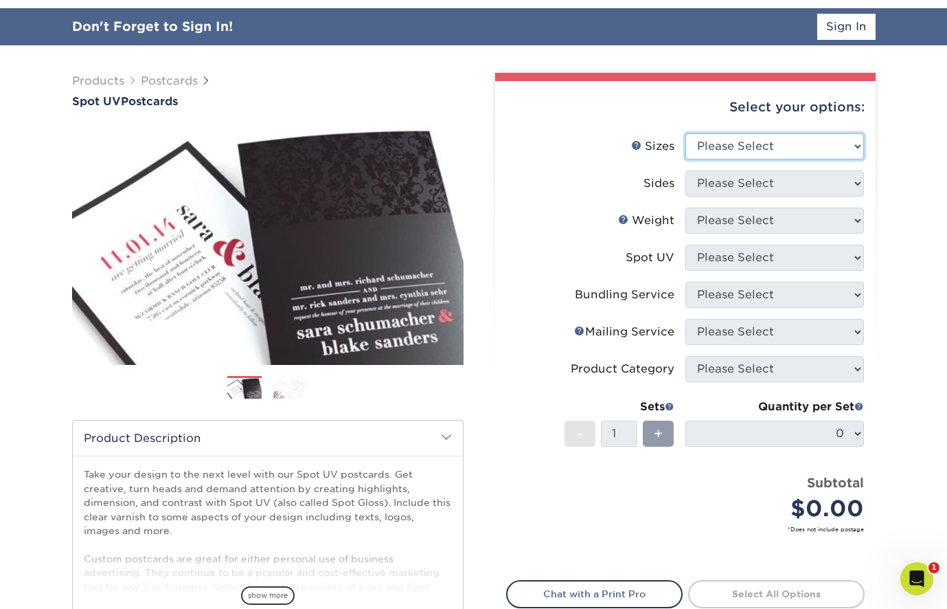
select select "5.00x7.00"
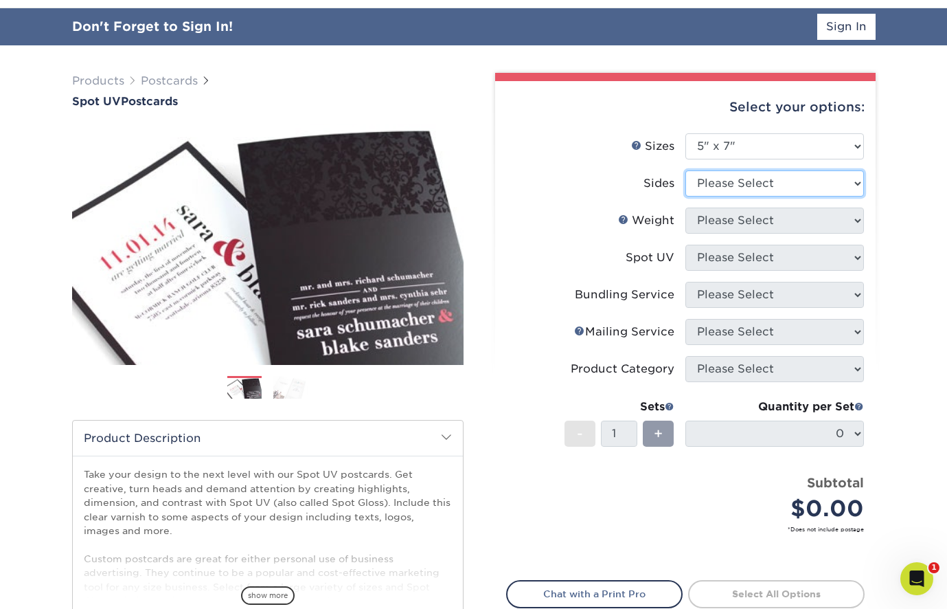
select select "13abbda7-1d64-4f25-8bb2-c179b224825d"
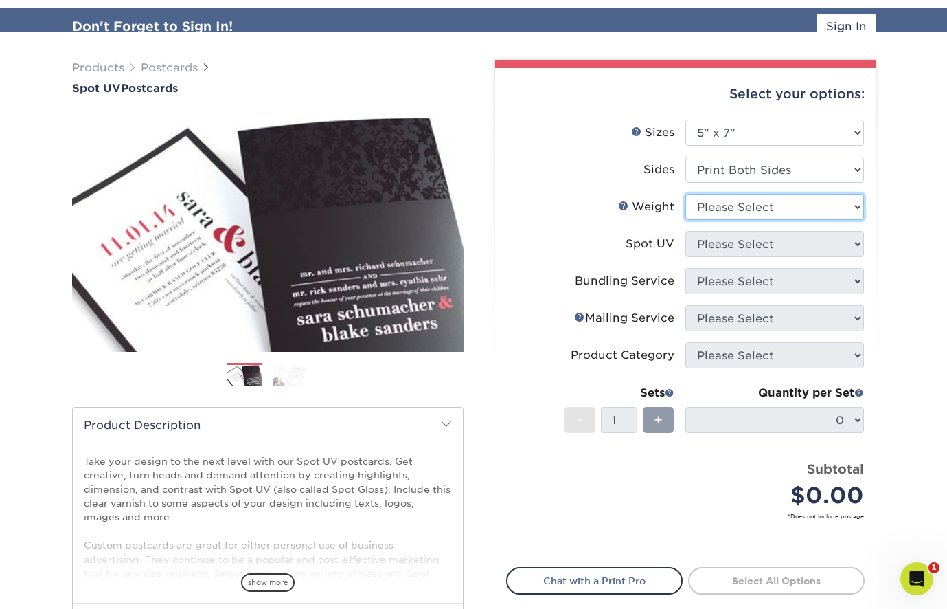
select select "16PT"
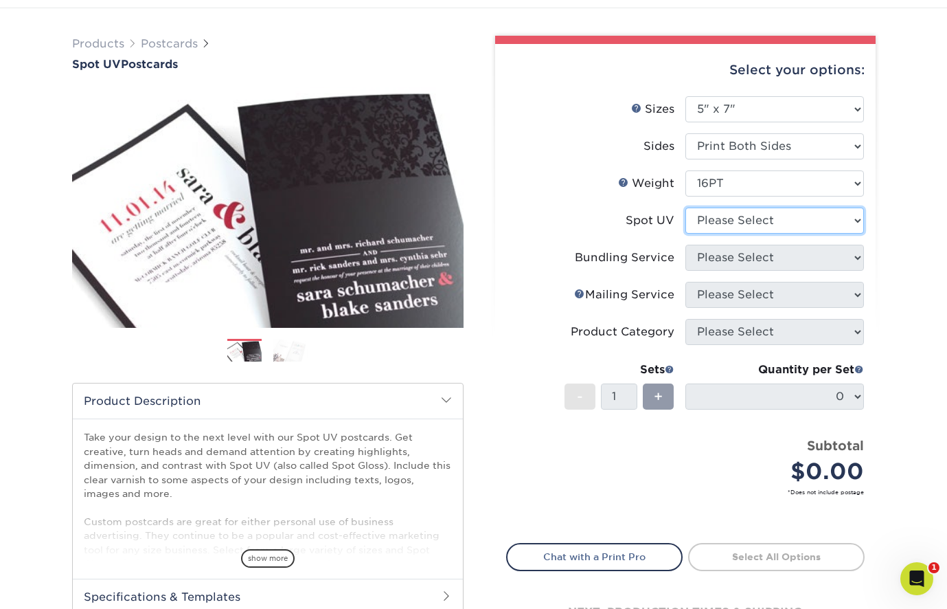
select select "1"
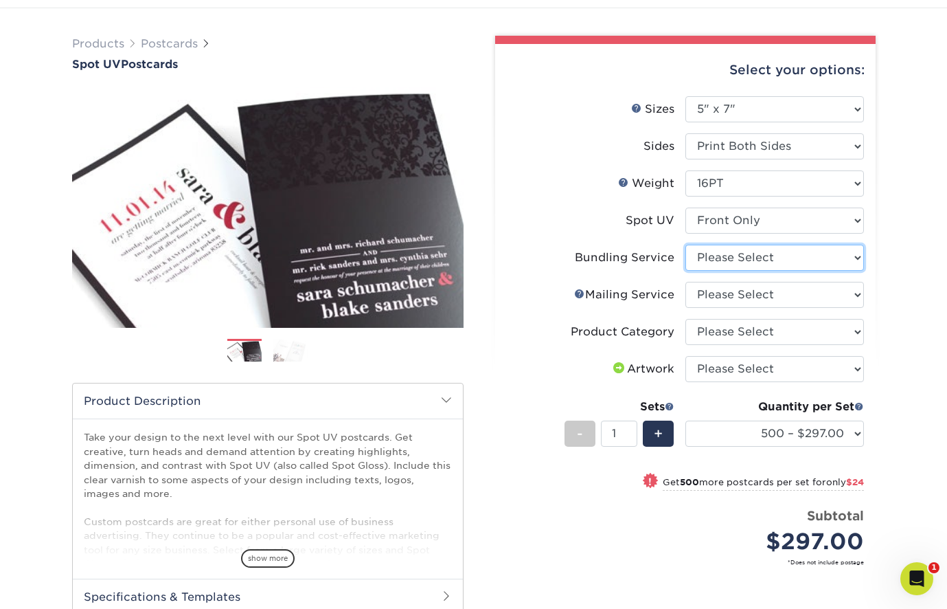
select select "58689abb-25c0-461c-a4c3-a80b627d6649"
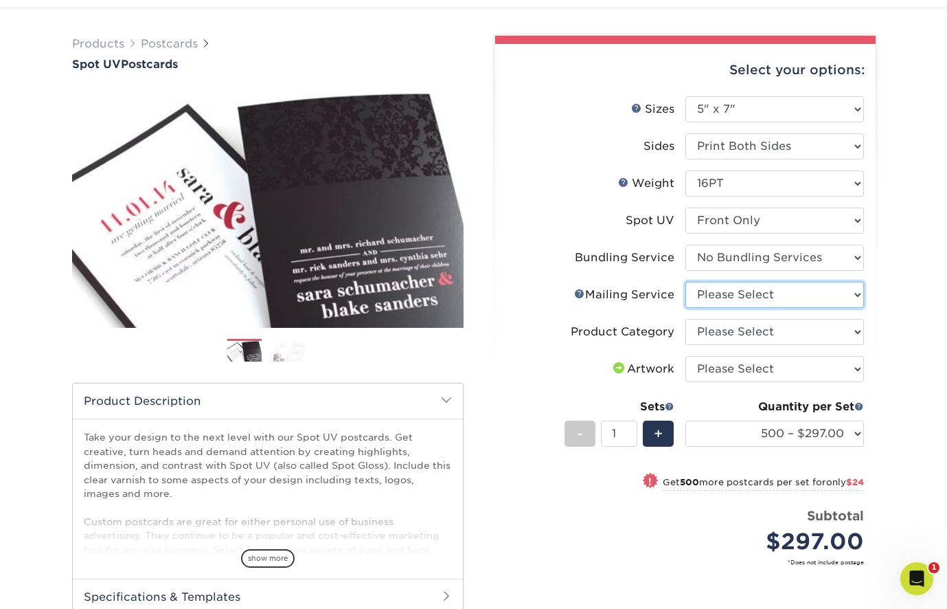
select select "3e5e9bdd-d78a-4c28-a41d-fe1407925ca6"
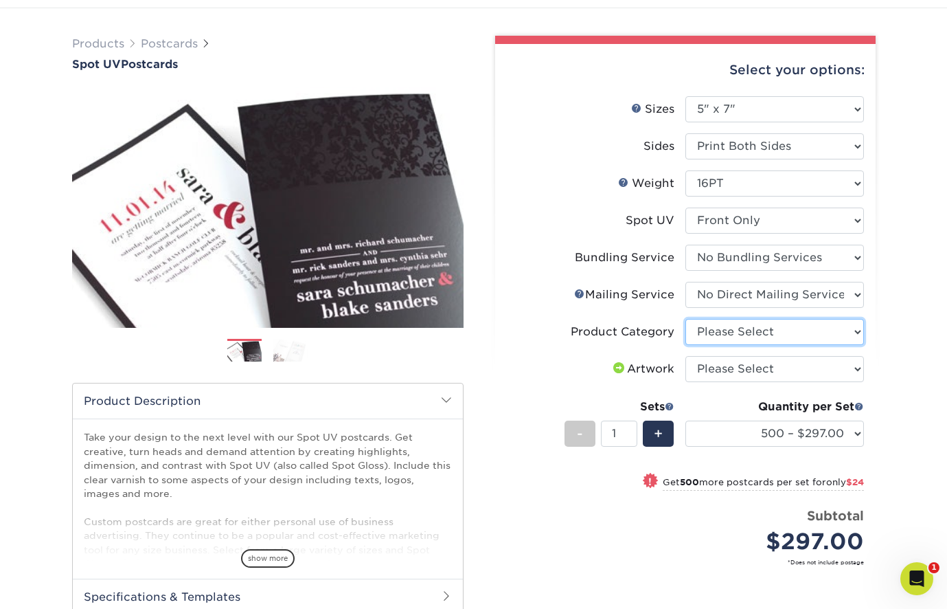
select select "9b7272e0-d6c8-4c3c-8e97-d3a1bcdab858"
select select "upload"
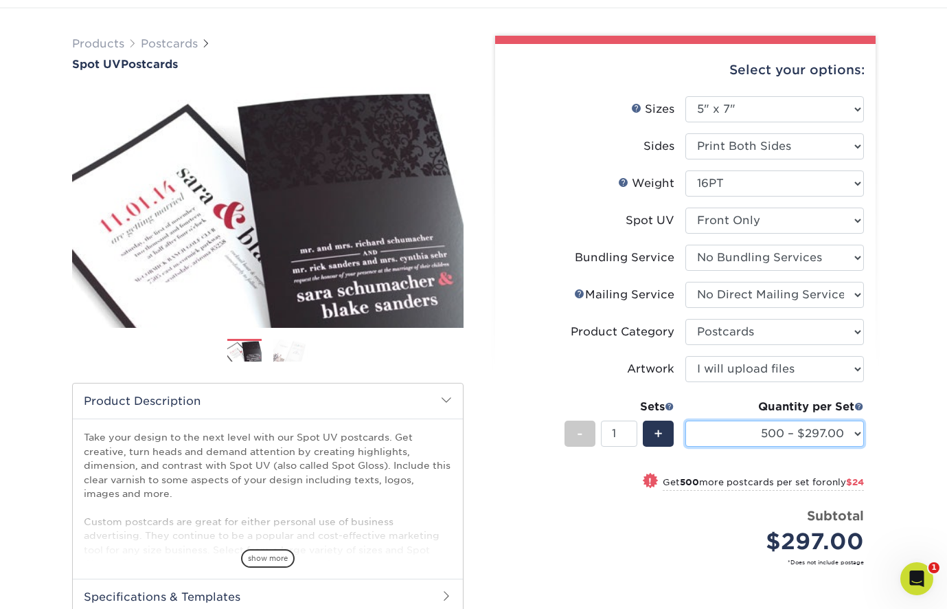
select select "1000 – $321.00"
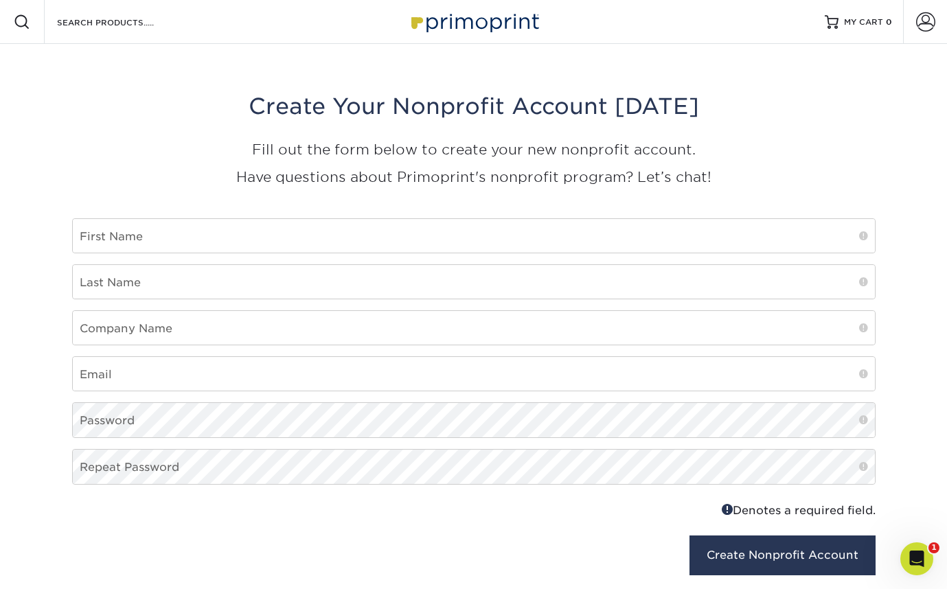
click at [445, 27] on img at bounding box center [473, 22] width 137 height 30
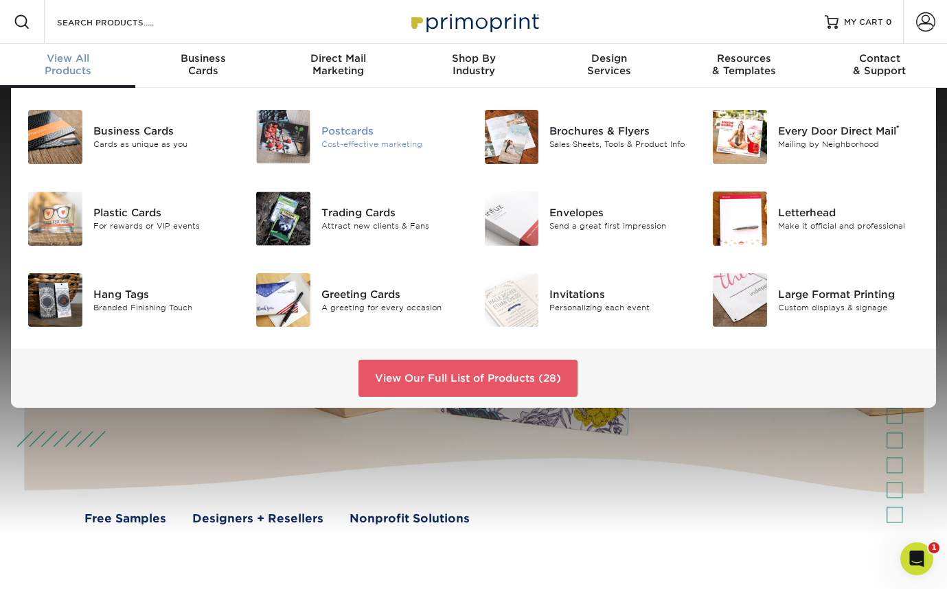
click at [353, 133] on div "Postcards" at bounding box center [392, 131] width 142 height 15
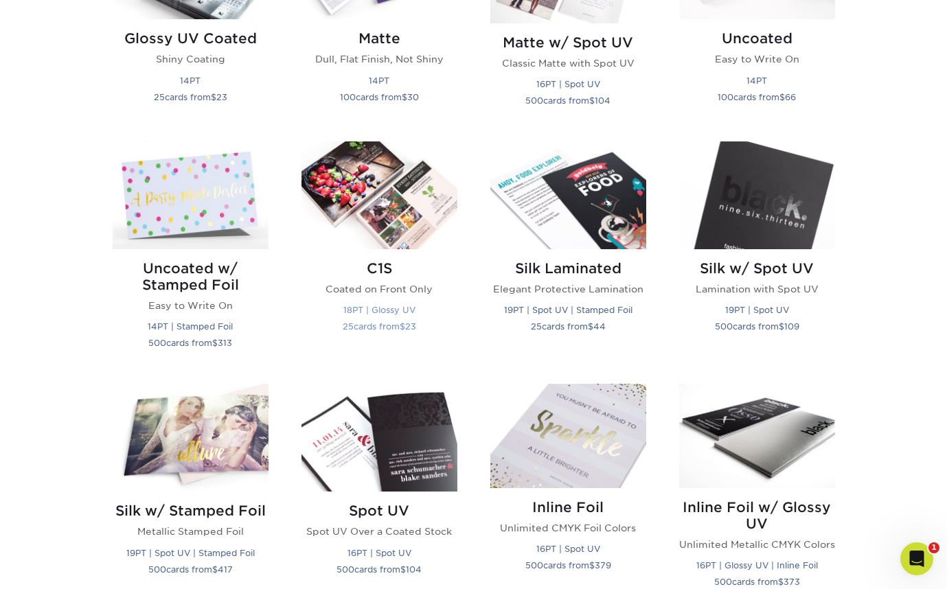
scroll to position [780, 0]
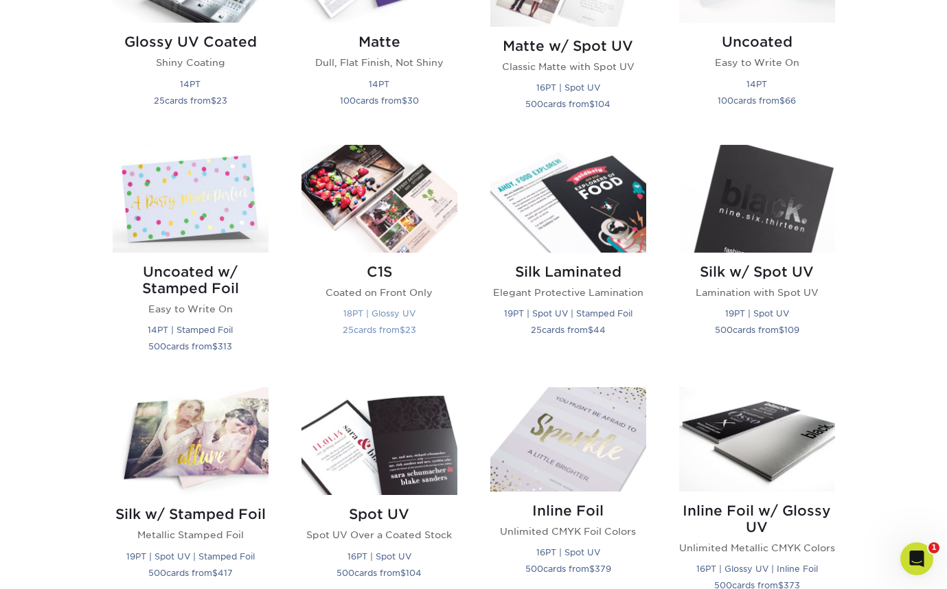
click at [391, 205] on img at bounding box center [380, 199] width 156 height 108
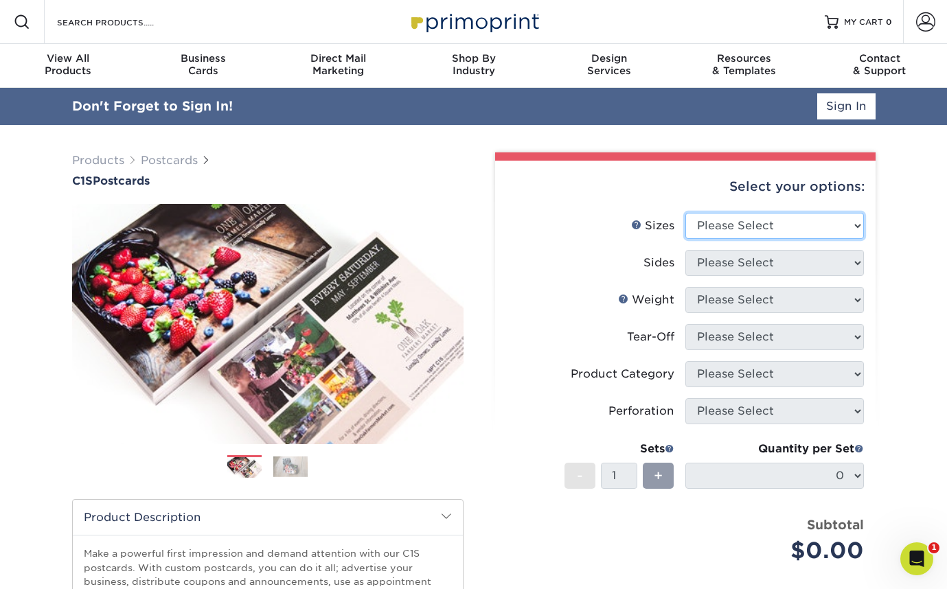
select select "5.00x7.00"
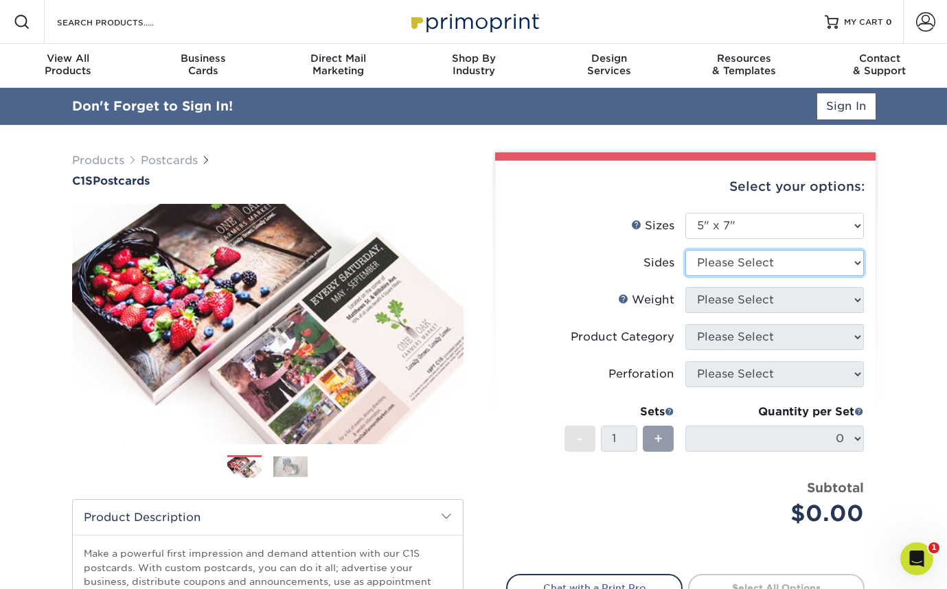
select select "13abbda7-1d64-4f25-8bb2-c179b224825d"
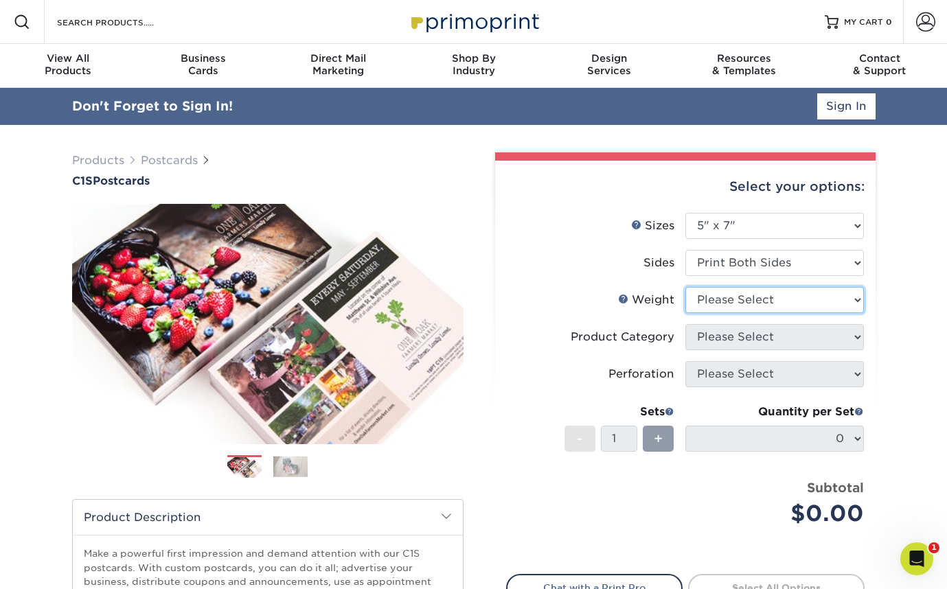
select select "18PTC1S"
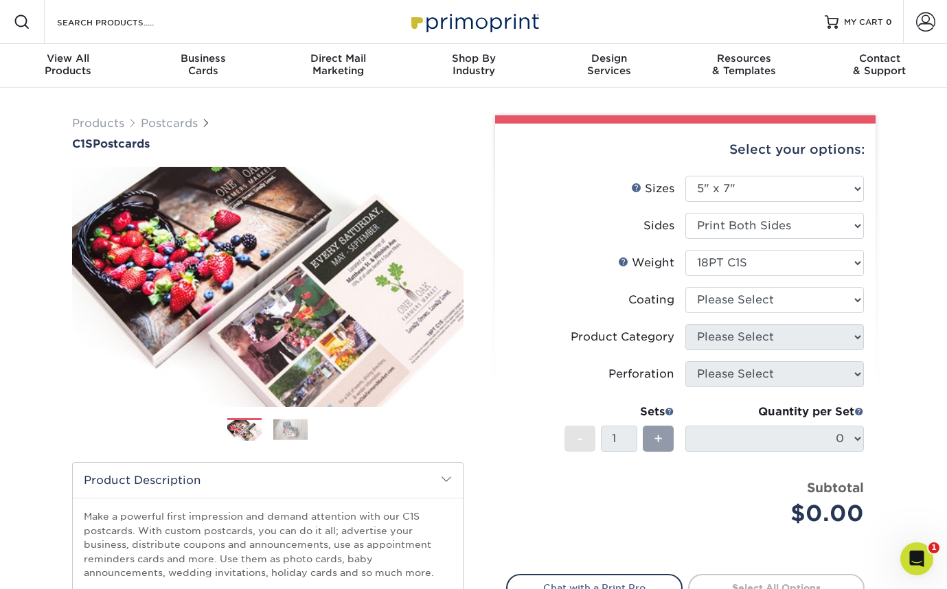
click at [314, 2] on div "Resources Menu Search Products Account SIGN IN CREATE AN ACCOUNT forgot passwor…" at bounding box center [473, 22] width 947 height 44
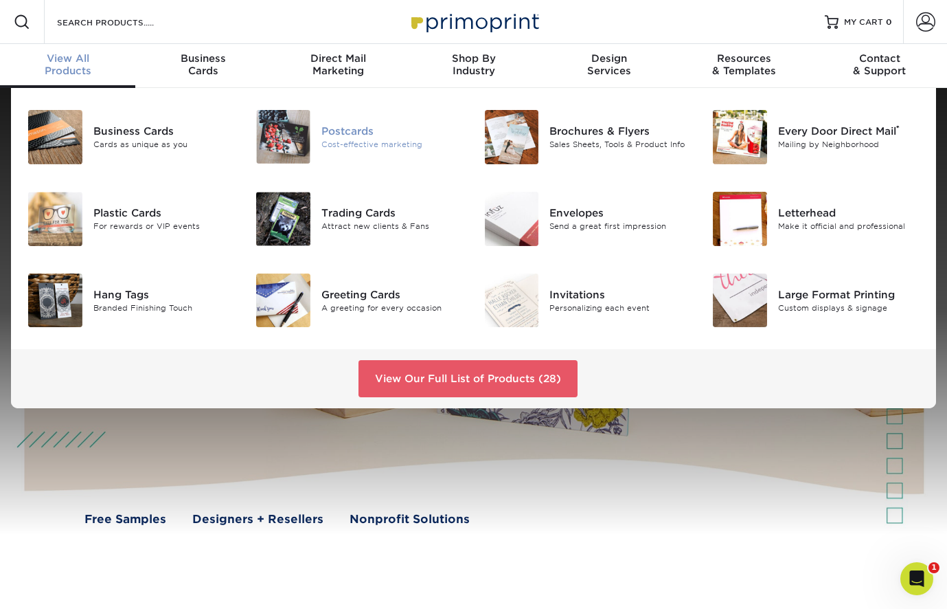
click at [354, 133] on div "Postcards" at bounding box center [392, 131] width 142 height 15
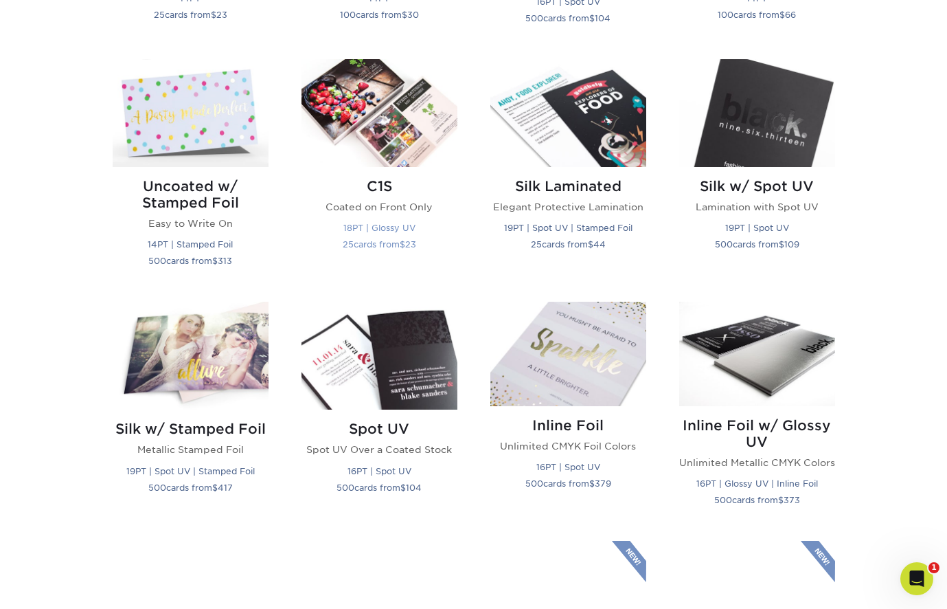
scroll to position [867, 0]
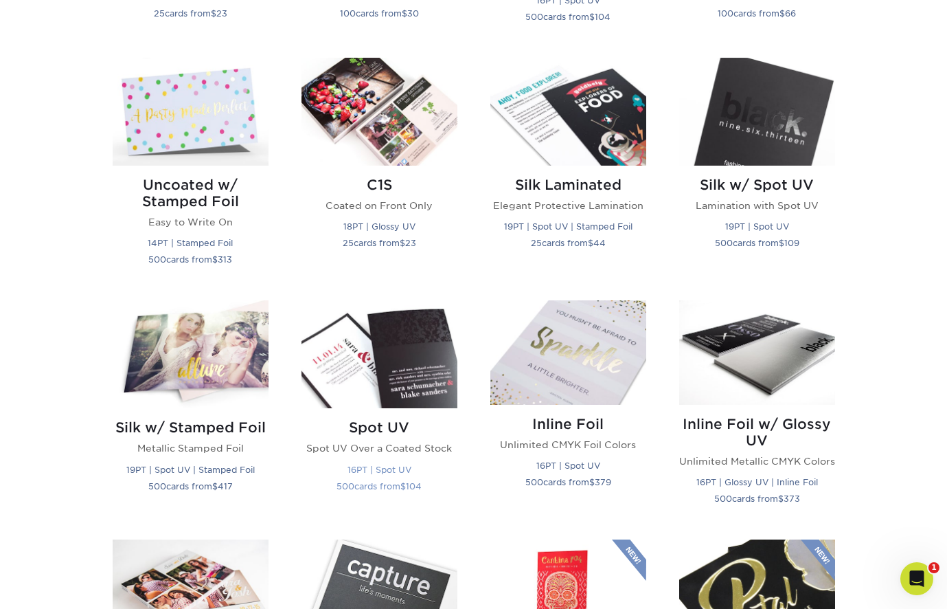
click at [366, 342] on img at bounding box center [380, 354] width 156 height 108
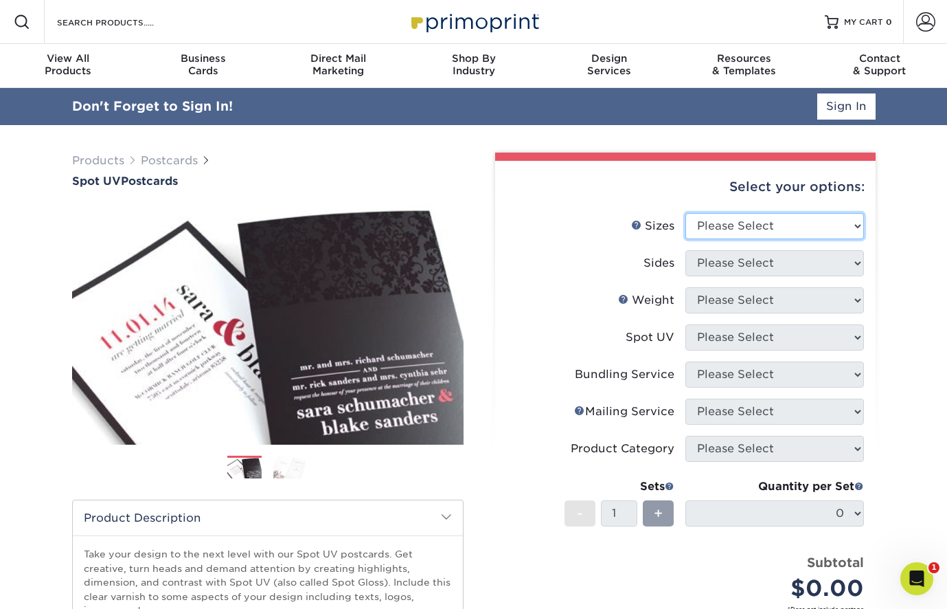
select select "5.00x7.00"
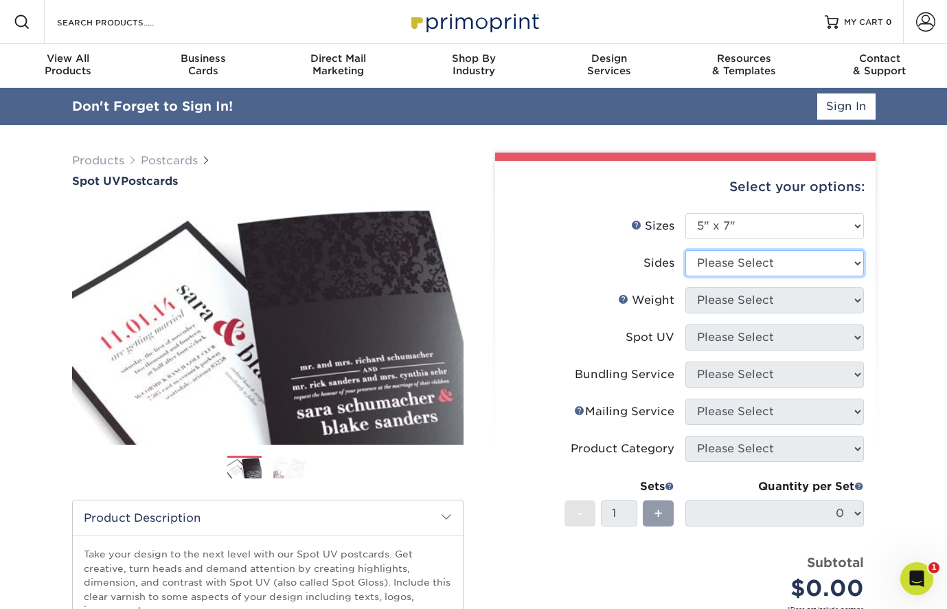
select select "13abbda7-1d64-4f25-8bb2-c179b224825d"
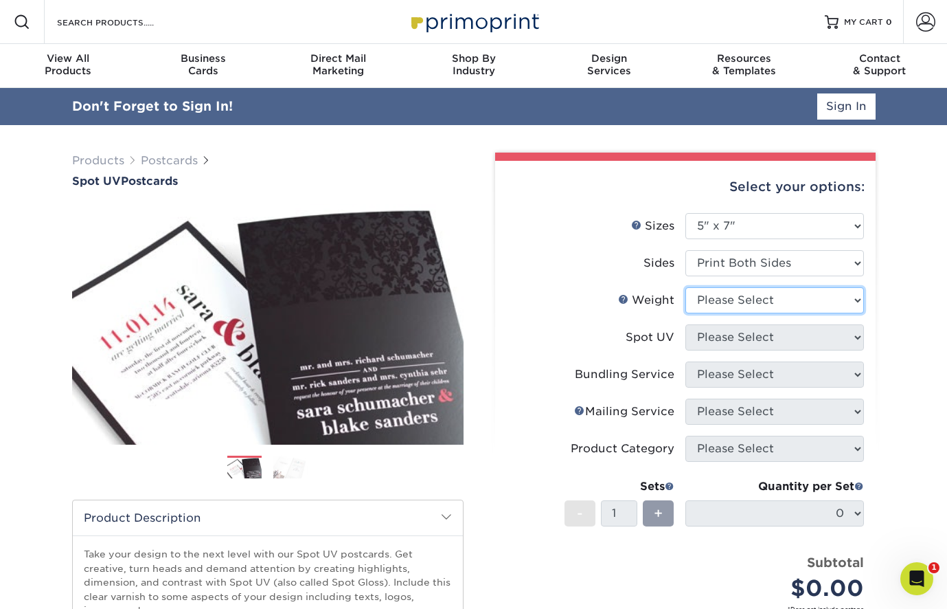
select select "16PT"
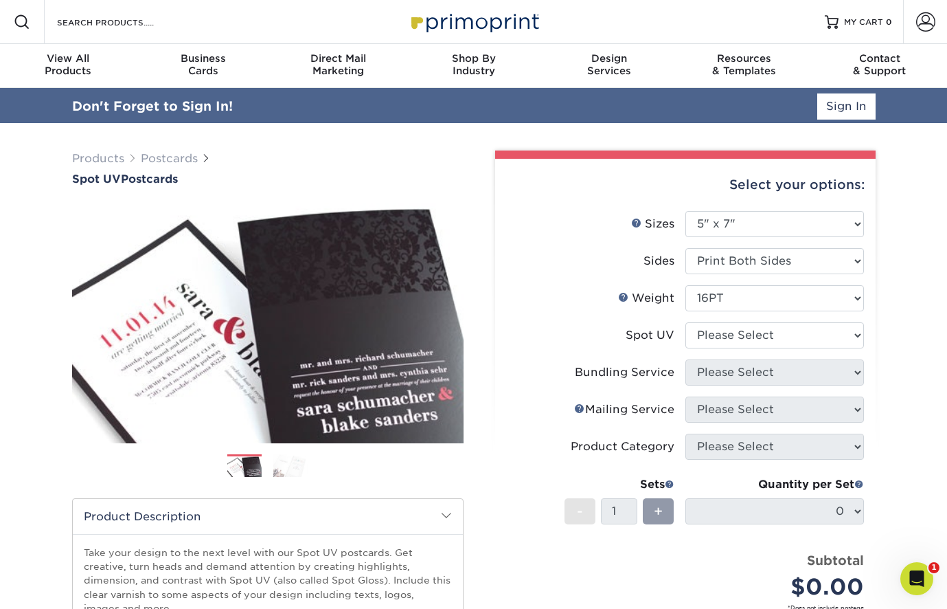
click at [751, 341] on ul "Sizes Help Sizes Please Select 1.5" x 7" 2" x 6" 2" x 8" 2.12" x 5.5" 2.75" x 4…" at bounding box center [685, 421] width 359 height 420
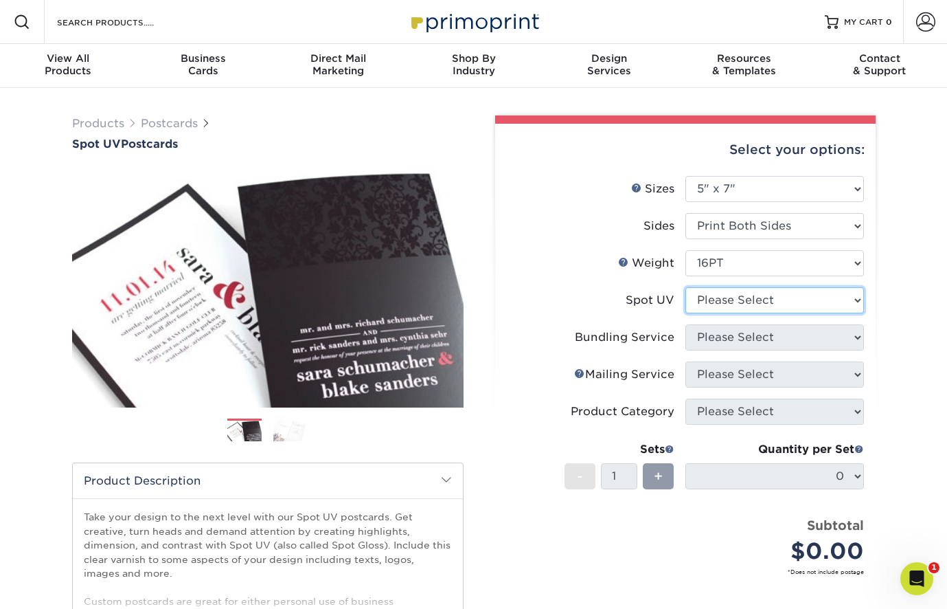
select select "1"
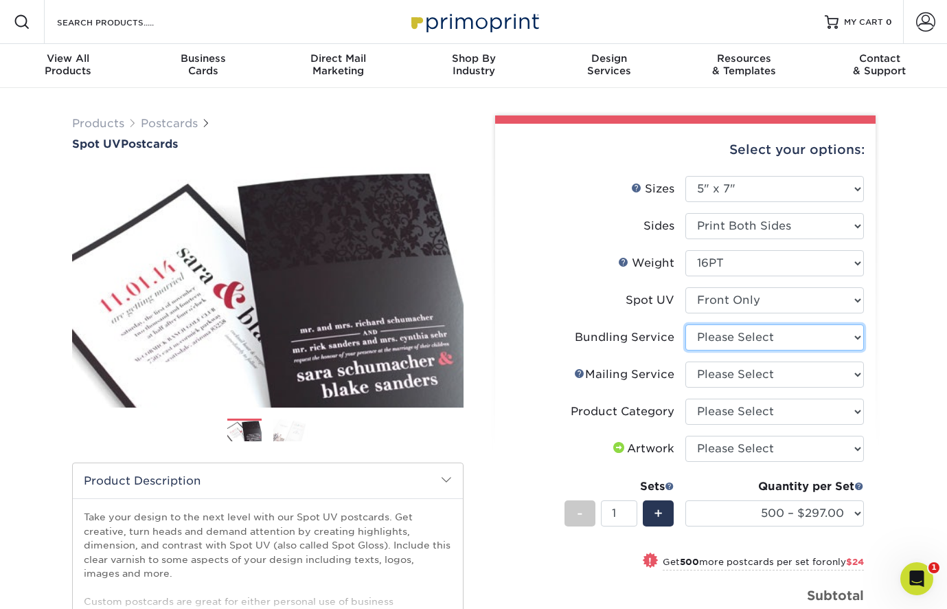
select select "58689abb-25c0-461c-a4c3-a80b627d6649"
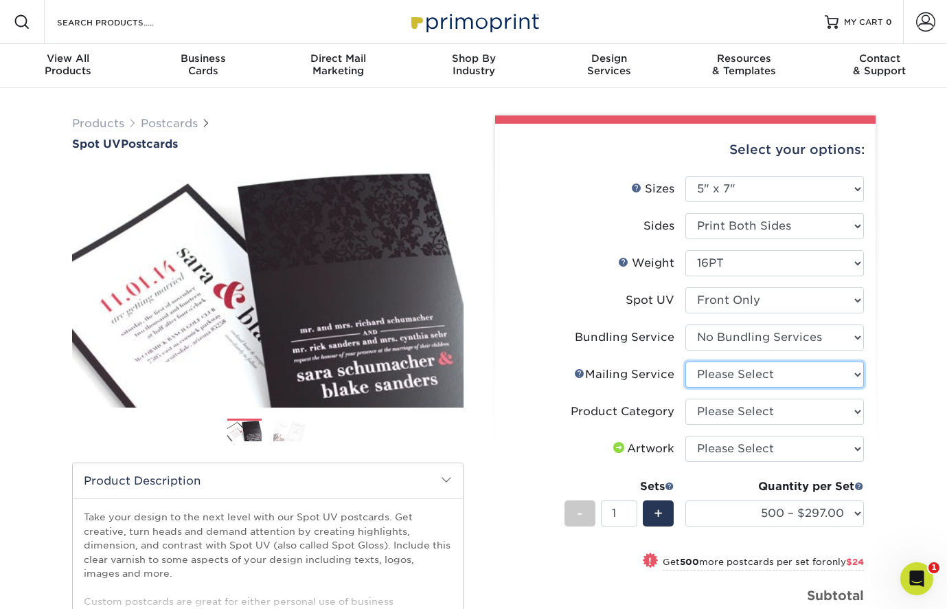
select select "3e5e9bdd-d78a-4c28-a41d-fe1407925ca6"
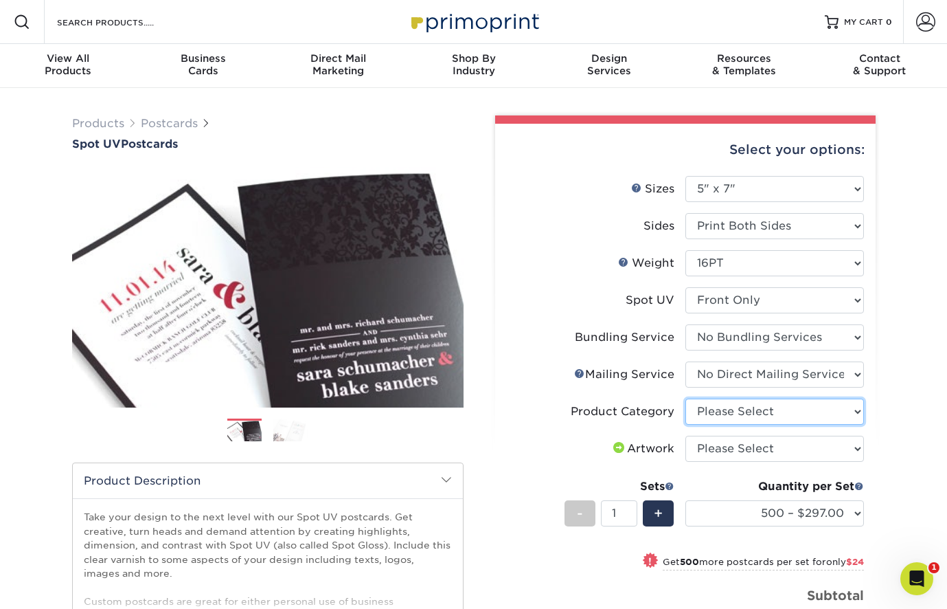
select select "9b7272e0-d6c8-4c3c-8e97-d3a1bcdab858"
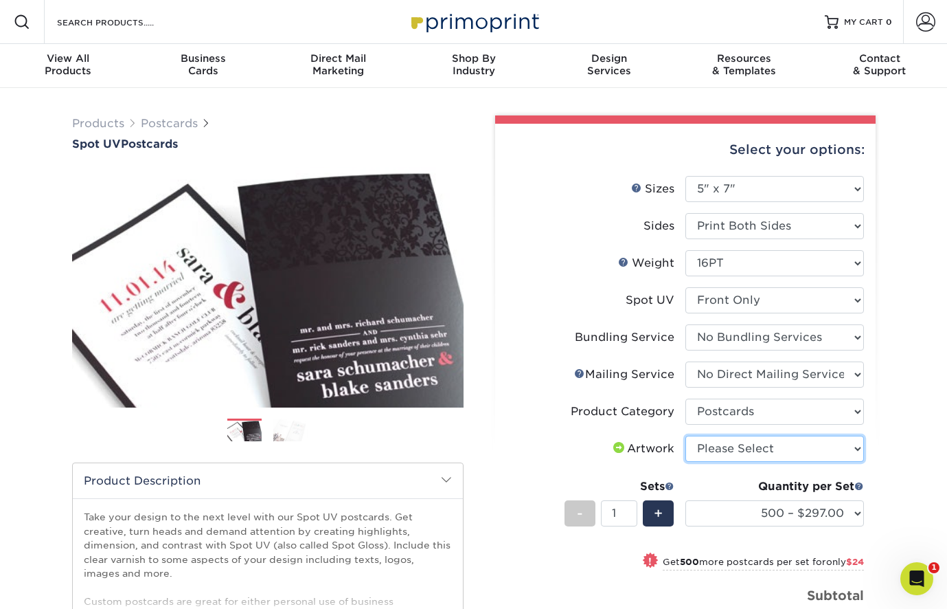
select select "upload"
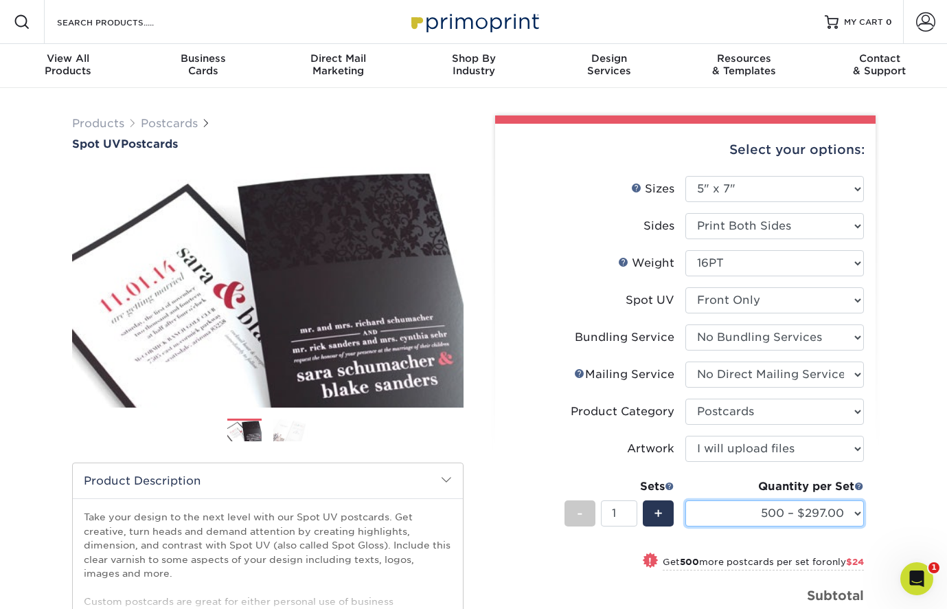
select select "1000 – $321.00"
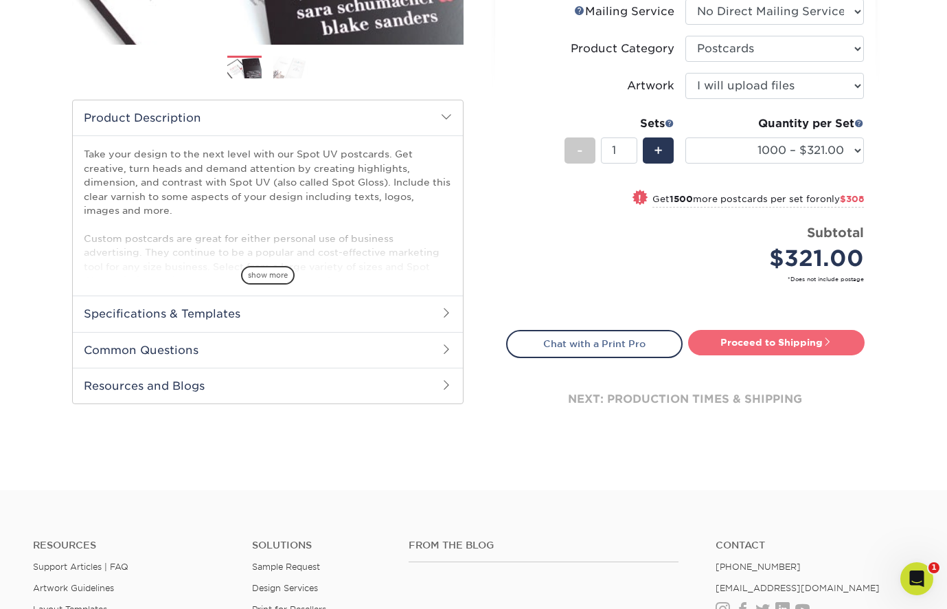
click at [778, 335] on link "Proceed to Shipping" at bounding box center [776, 342] width 177 height 25
type input "Set 1"
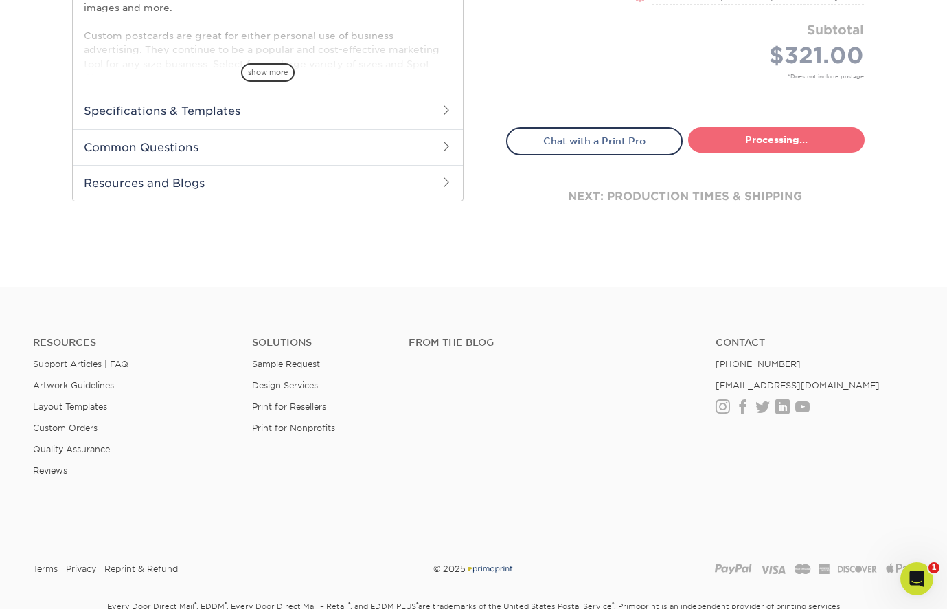
select select "aab6f326-1b1a-4a41-94ea-aa553f53db9c"
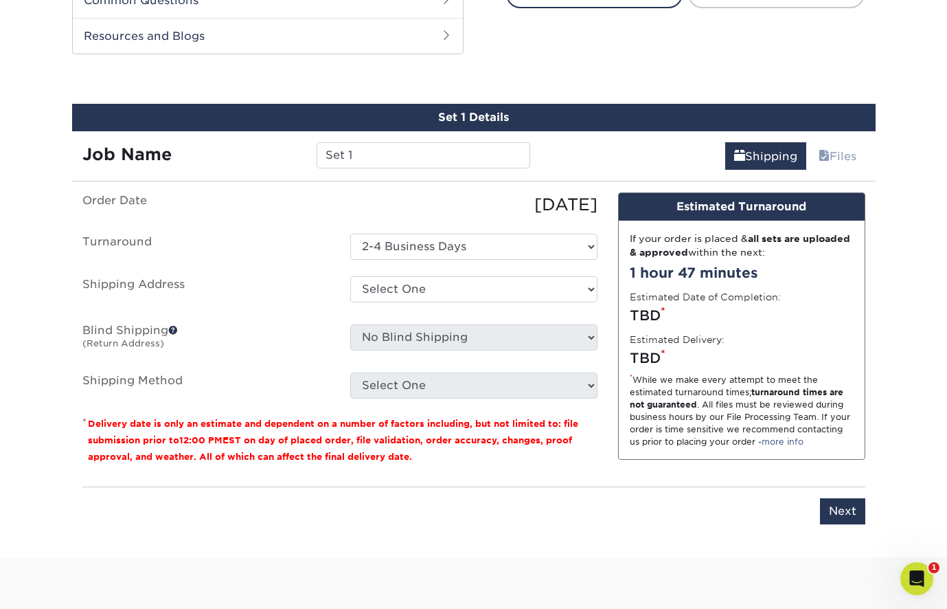
scroll to position [729, 0]
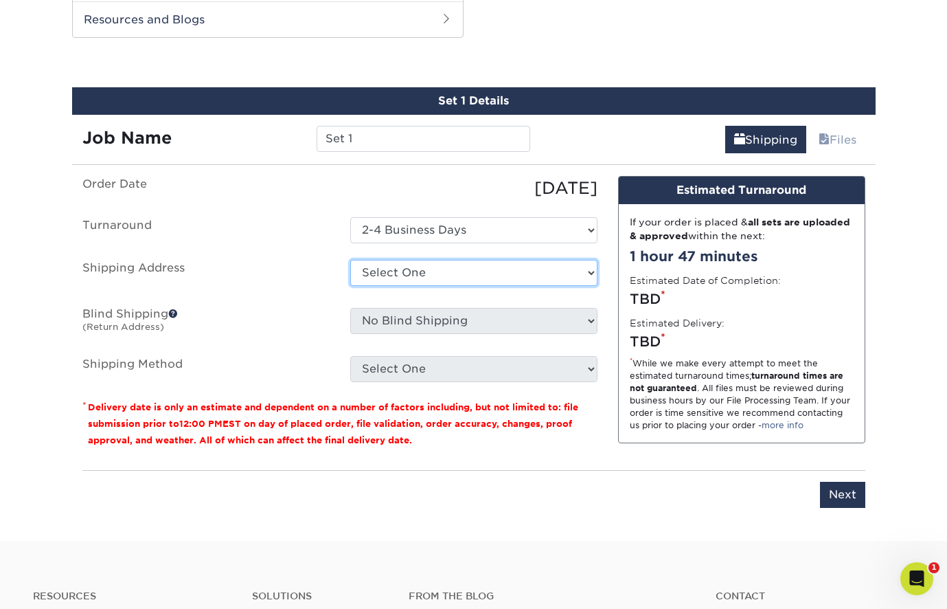
select select "286577"
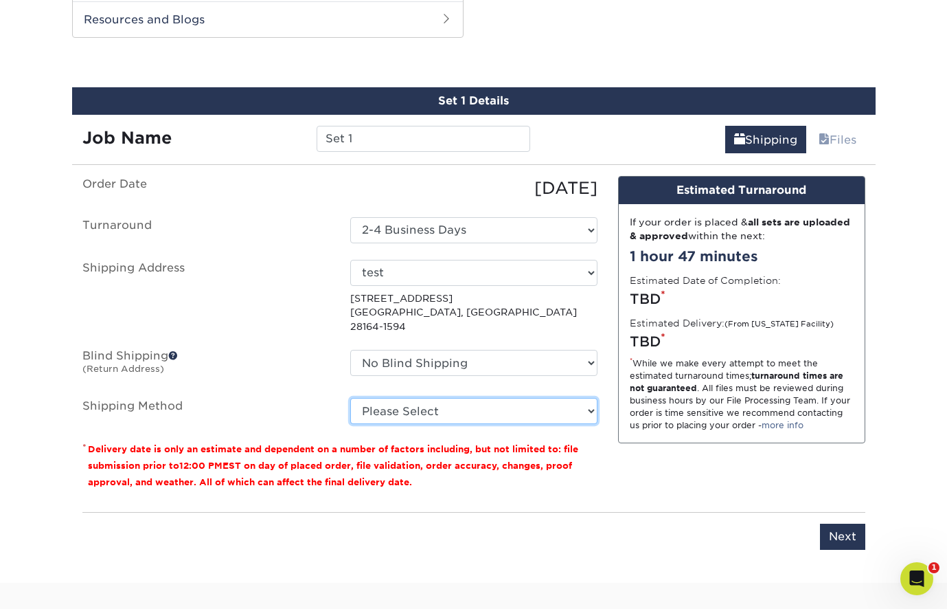
select select "03"
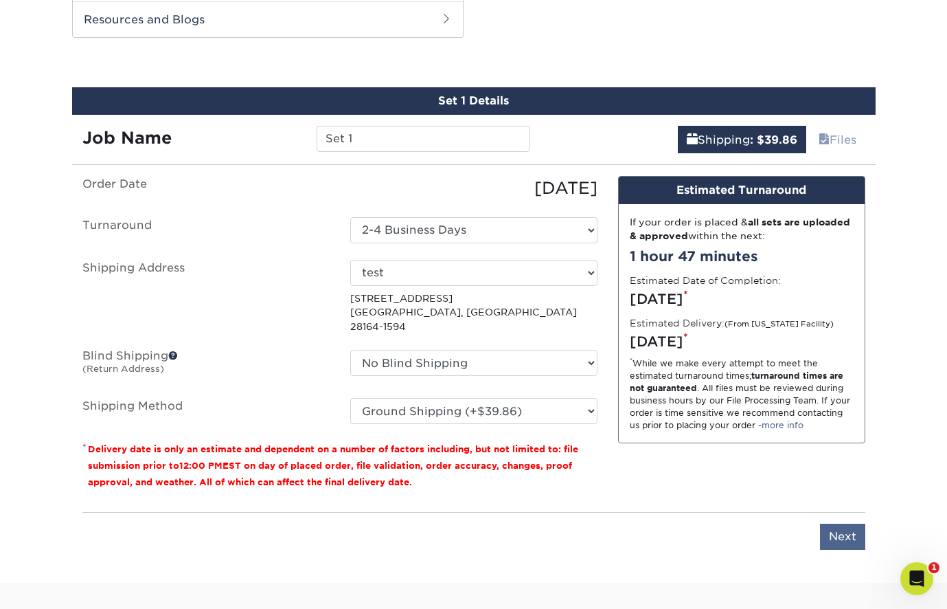
click at [846, 528] on input "Next" at bounding box center [842, 536] width 45 height 26
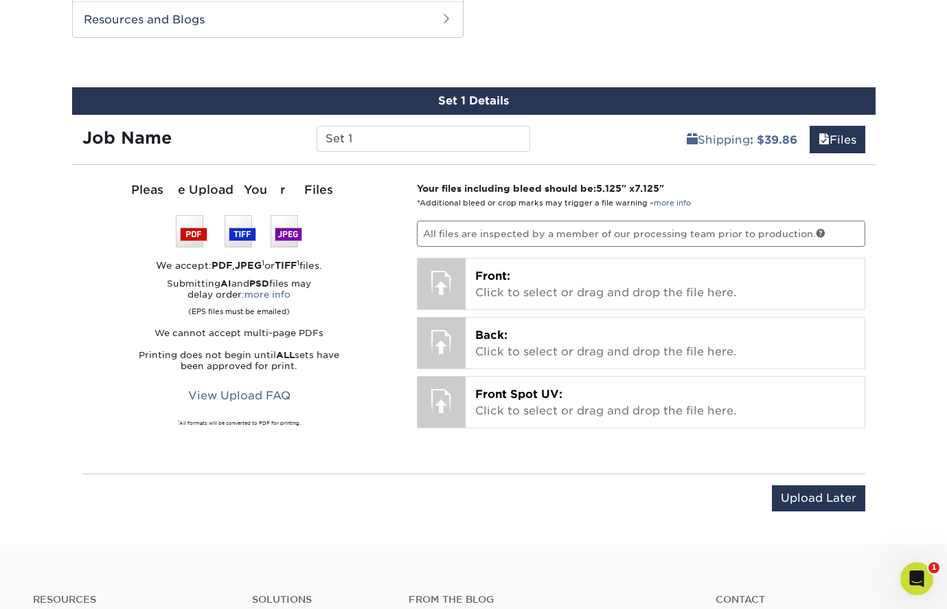
click at [801, 496] on input "Upload Later" at bounding box center [818, 498] width 93 height 26
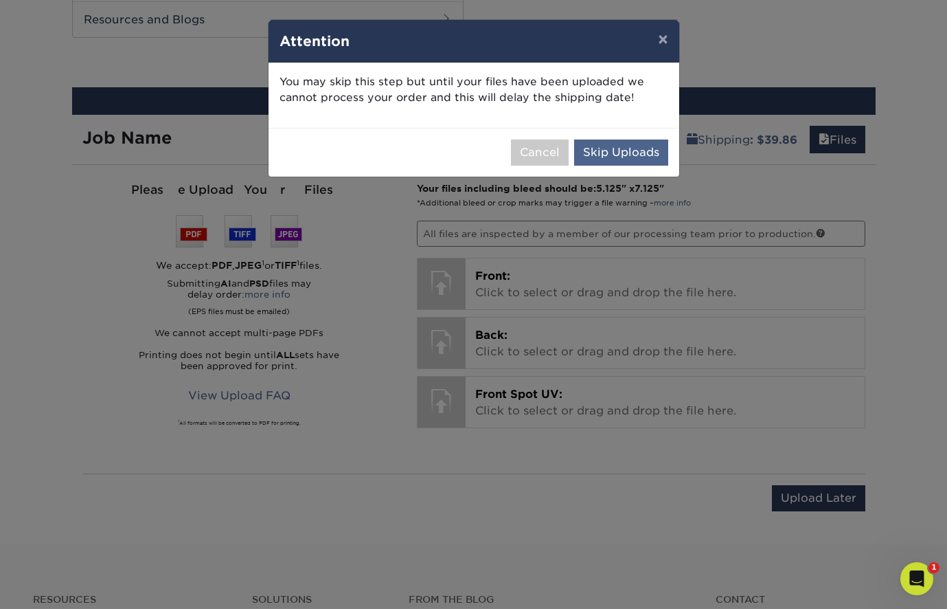
click at [609, 145] on button "Skip Uploads" at bounding box center [621, 152] width 94 height 26
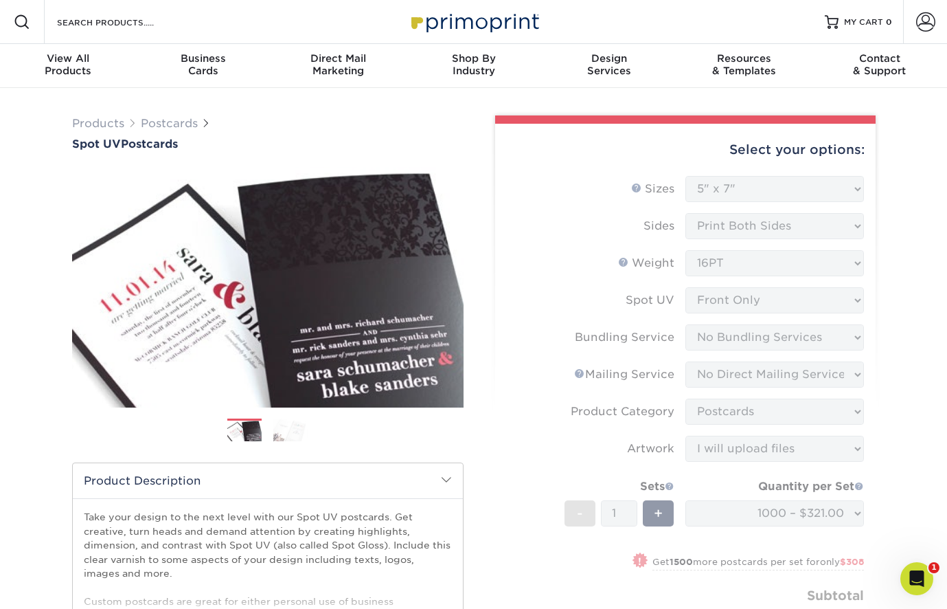
scroll to position [0, 0]
click at [579, 317] on form "Sizes Help Sizes Please Select 1.5" x 7" 2" x 6" 2" x 8" 2.12" x 5.5" 2.75" x 4…" at bounding box center [685, 426] width 359 height 501
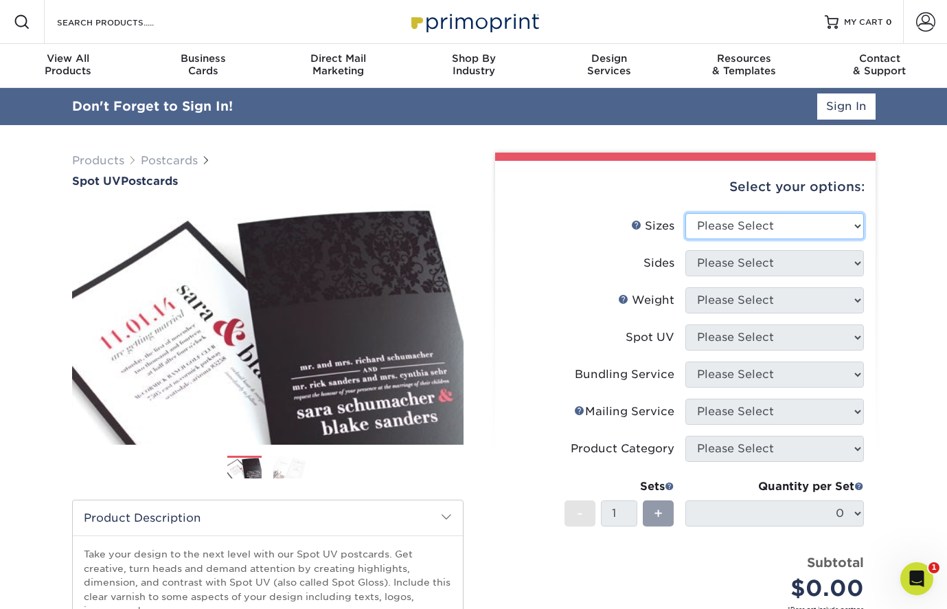
select select "5.00x7.00"
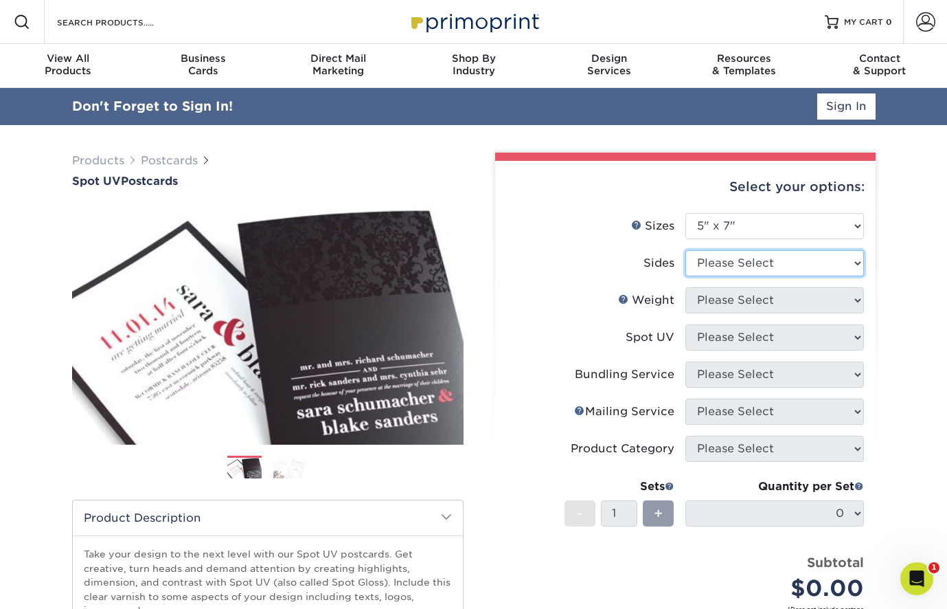
select select "13abbda7-1d64-4f25-8bb2-c179b224825d"
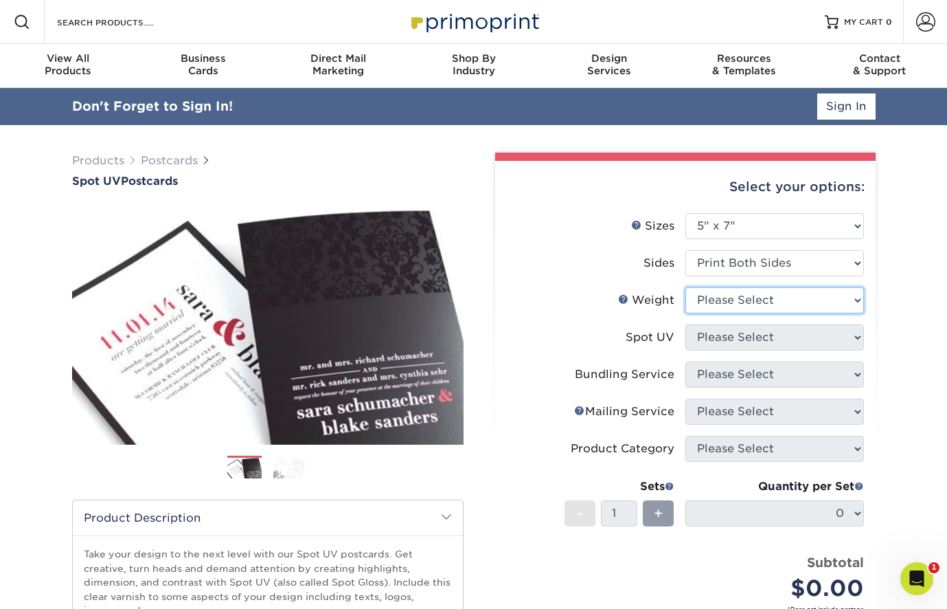
select select "16PT"
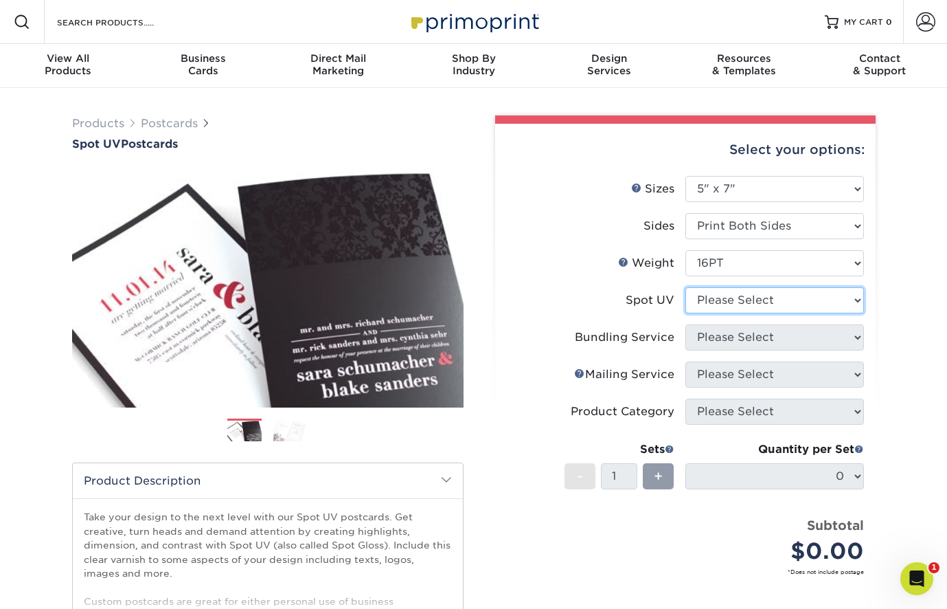
select select "2"
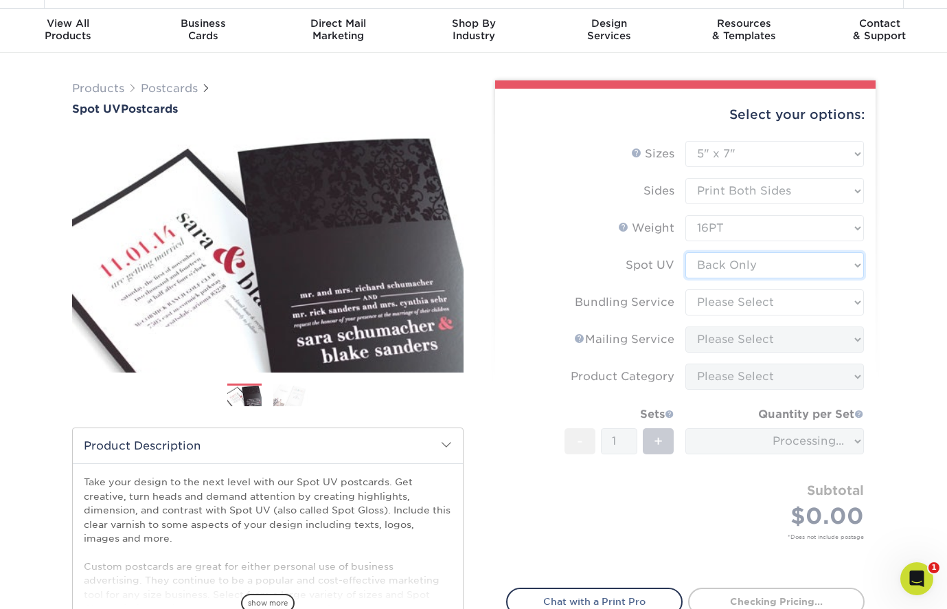
scroll to position [43, 0]
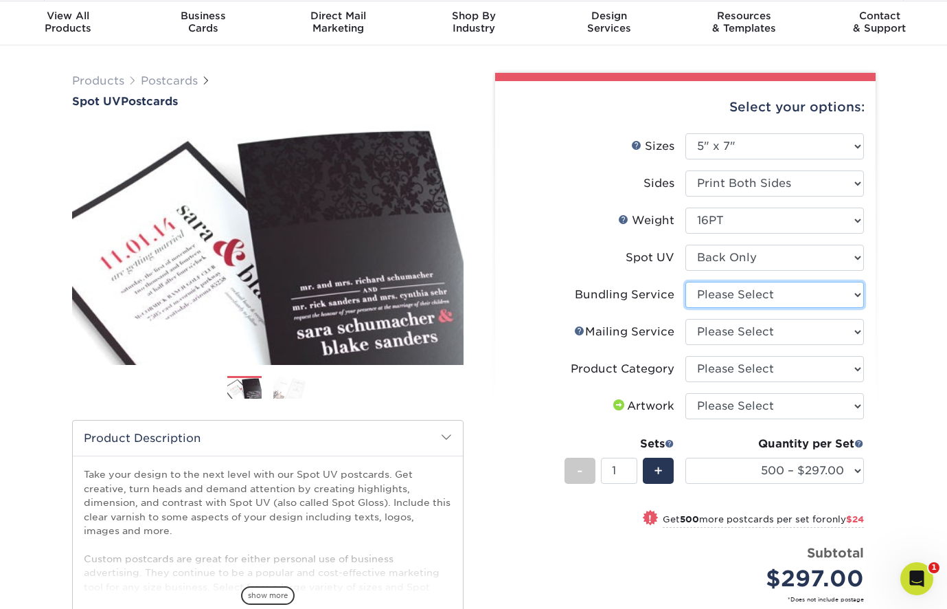
select select "58689abb-25c0-461c-a4c3-a80b627d6649"
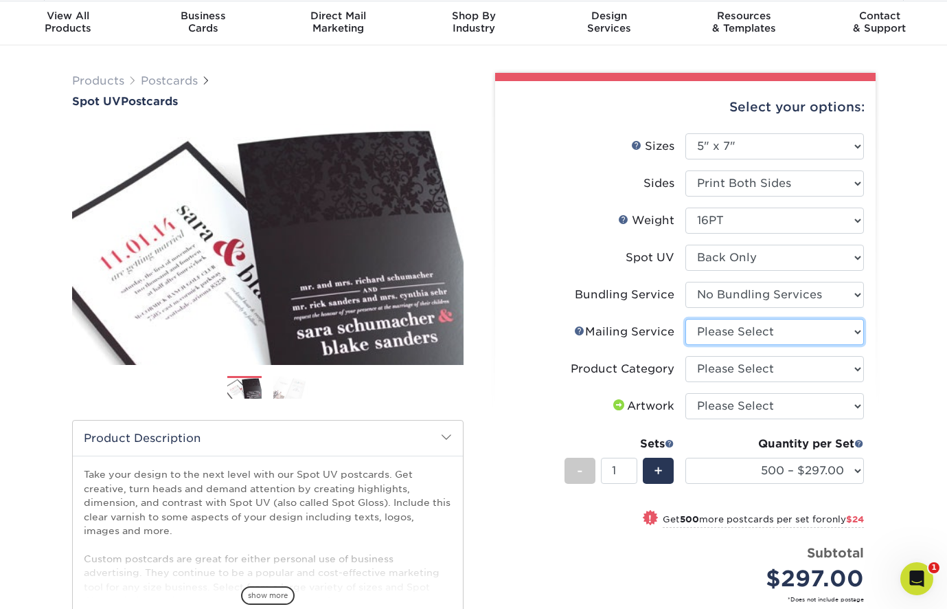
select select "3e5e9bdd-d78a-4c28-a41d-fe1407925ca6"
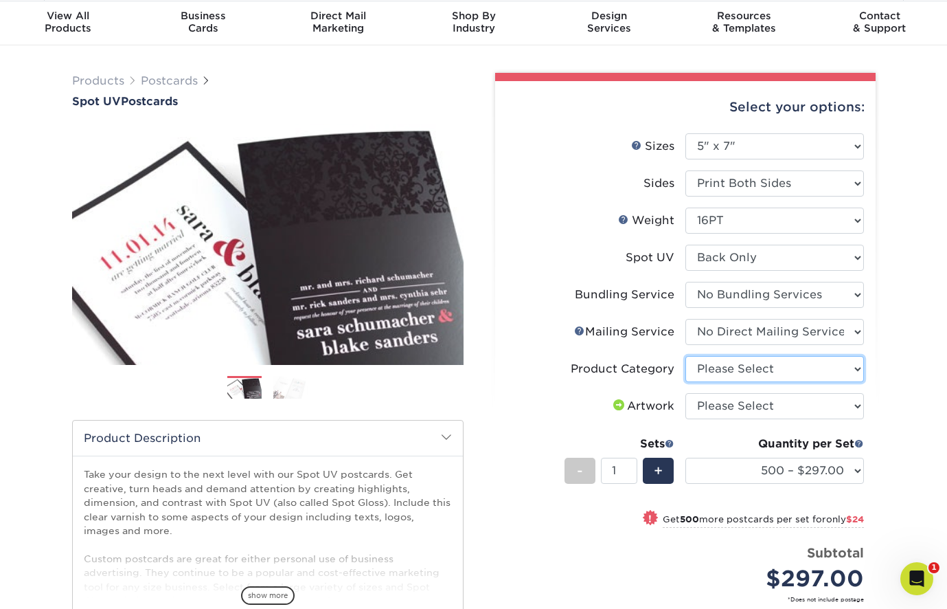
select select "9b7272e0-d6c8-4c3c-8e97-d3a1bcdab858"
select select "upload"
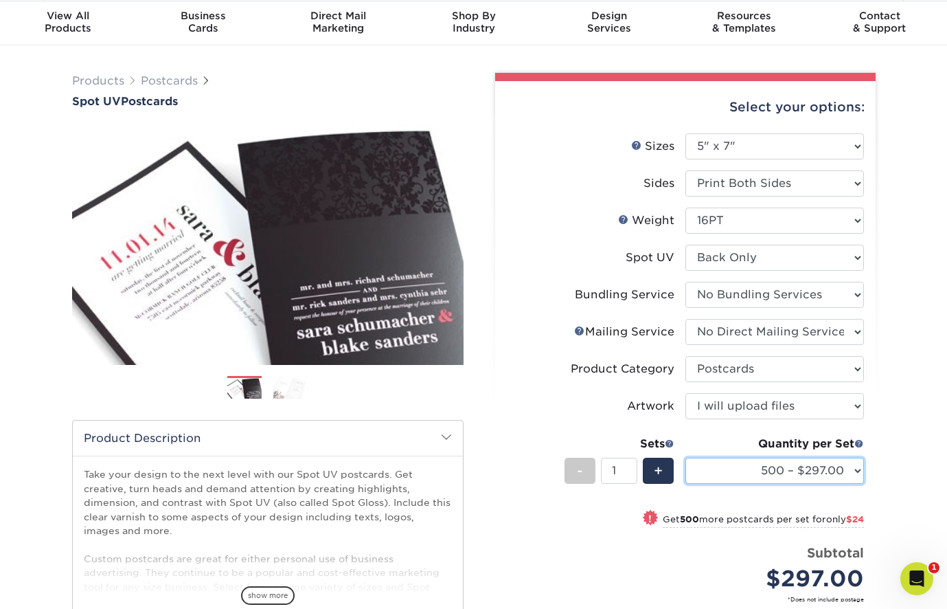
select select "1000 – $321.00"
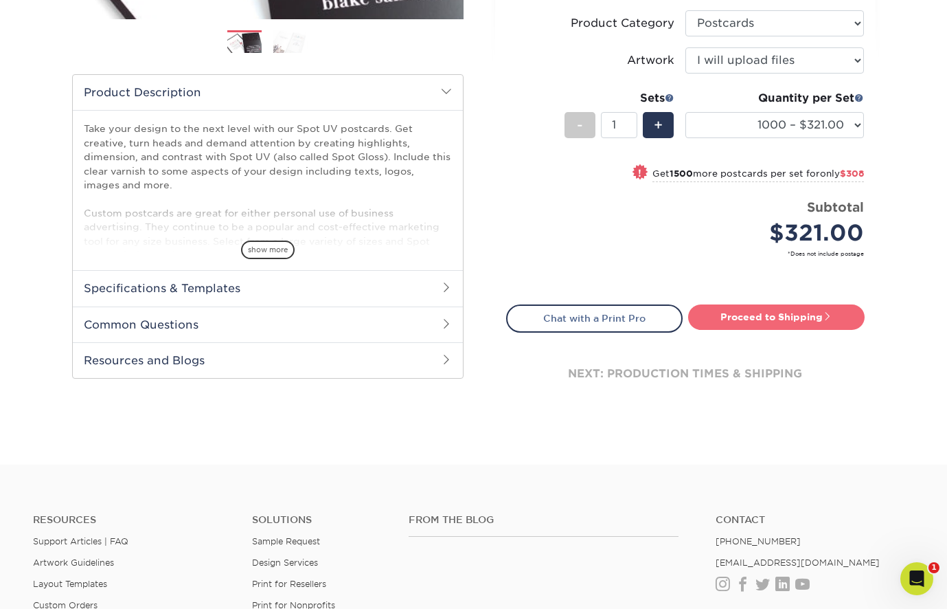
click at [798, 313] on link "Proceed to Shipping" at bounding box center [776, 316] width 177 height 25
type input "Set 1"
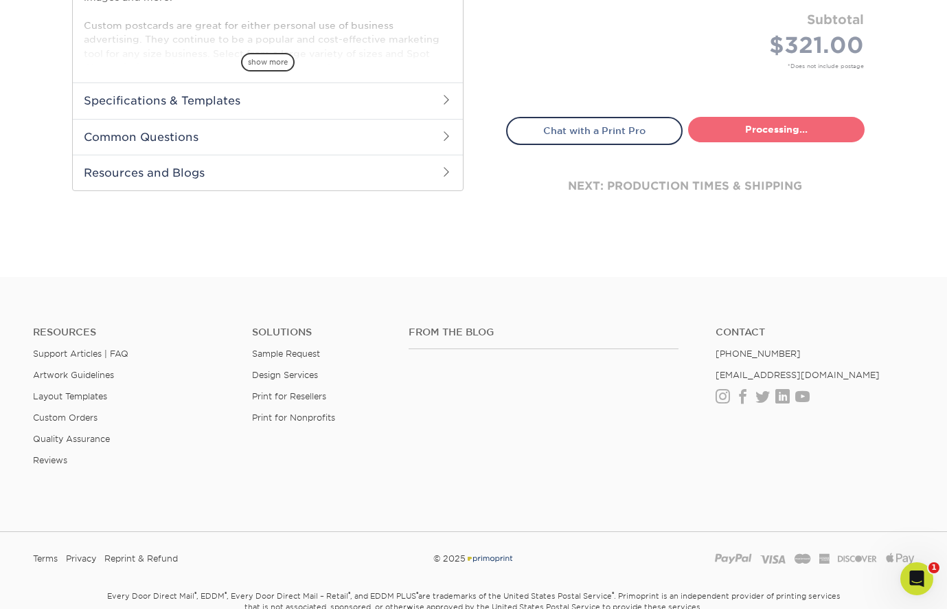
select select "335e2e85-8d81-470f-9188-b21b6eabfad4"
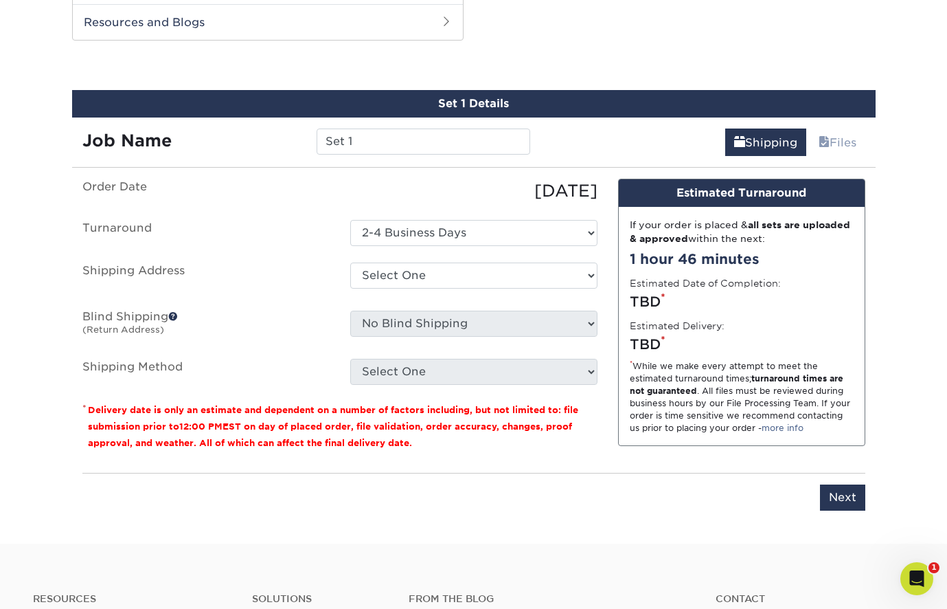
scroll to position [729, 0]
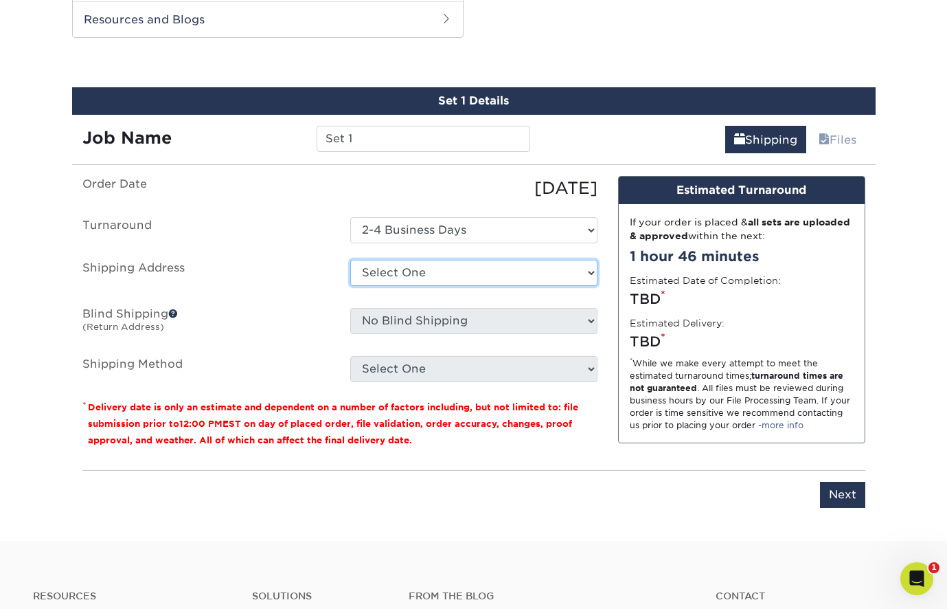
select select "286577"
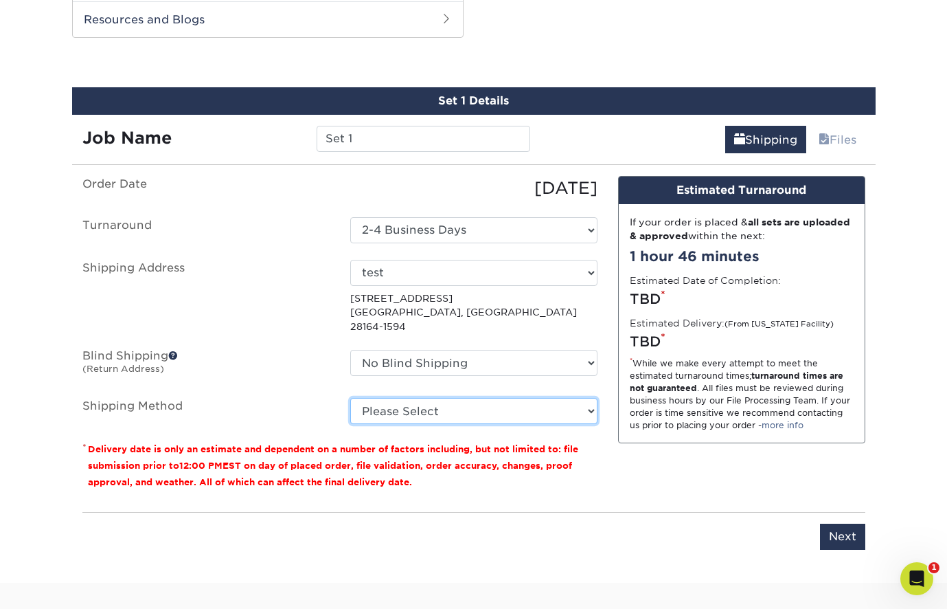
select select "03"
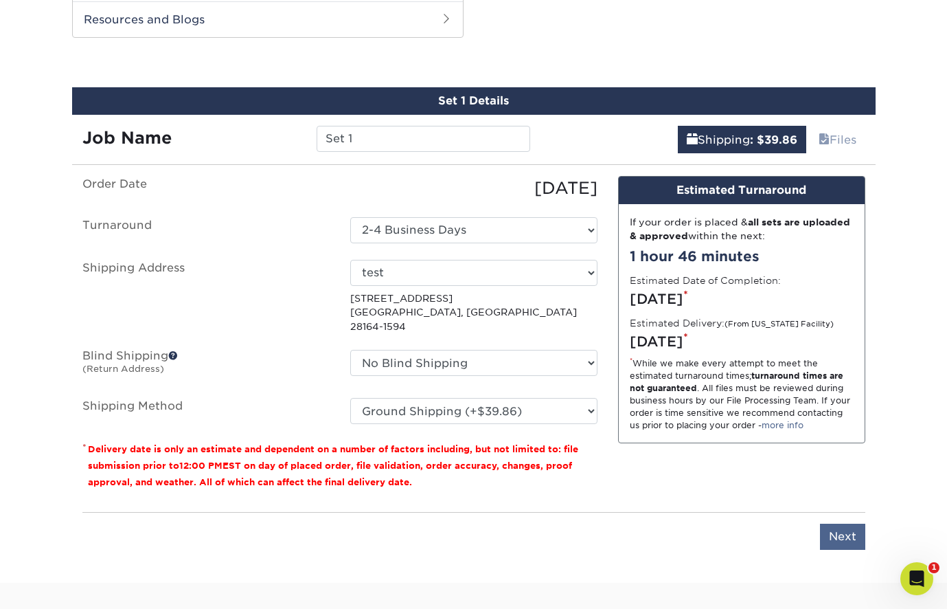
click at [826, 523] on input "Next" at bounding box center [842, 536] width 45 height 26
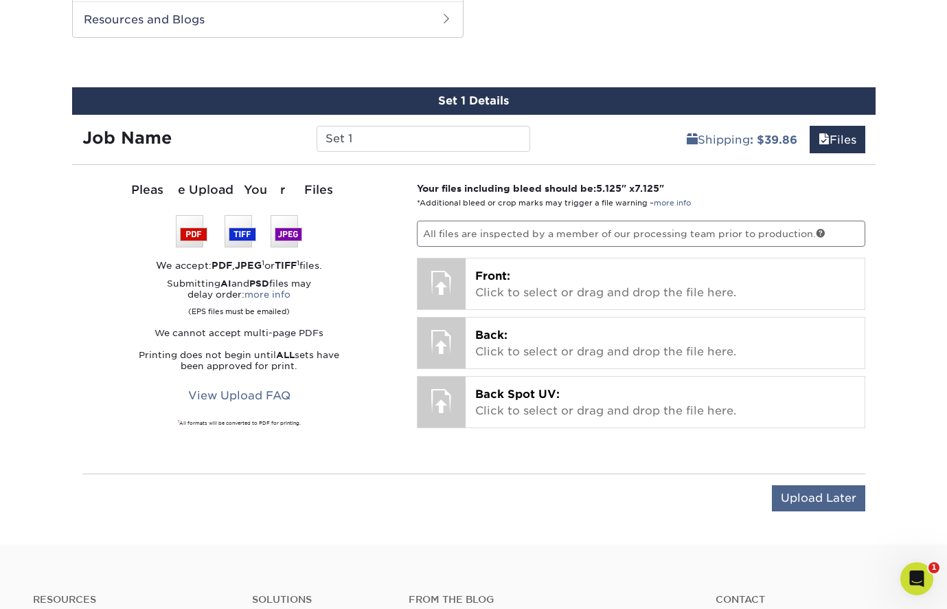
click at [824, 501] on input "Upload Later" at bounding box center [818, 498] width 93 height 26
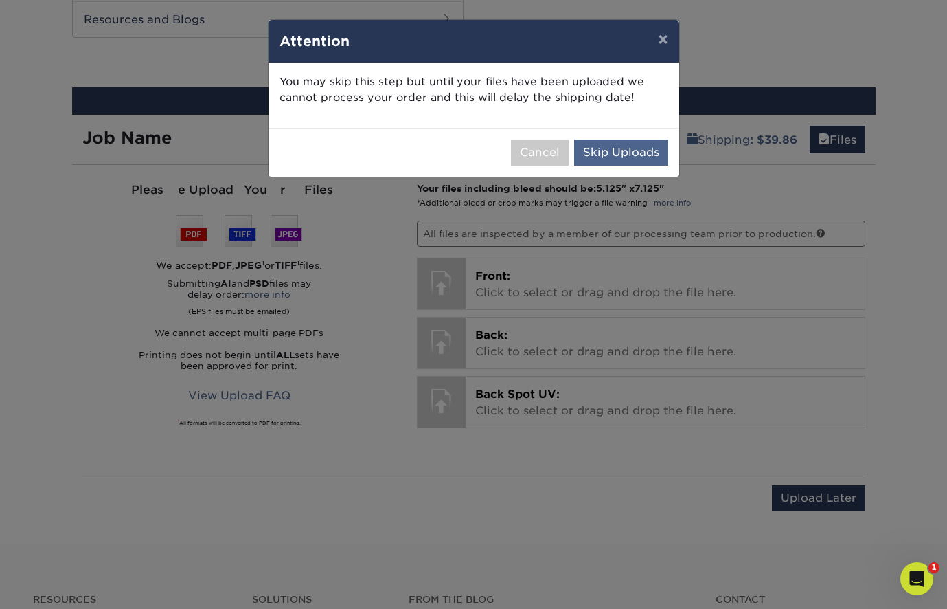
click at [614, 146] on button "Skip Uploads" at bounding box center [621, 152] width 94 height 26
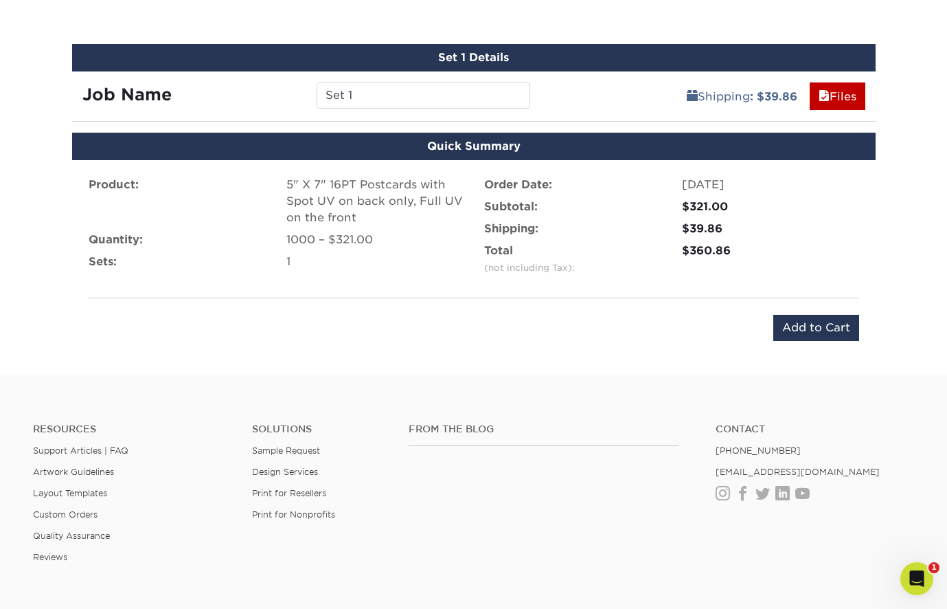
scroll to position [769, 0]
